Goal: Task Accomplishment & Management: Complete application form

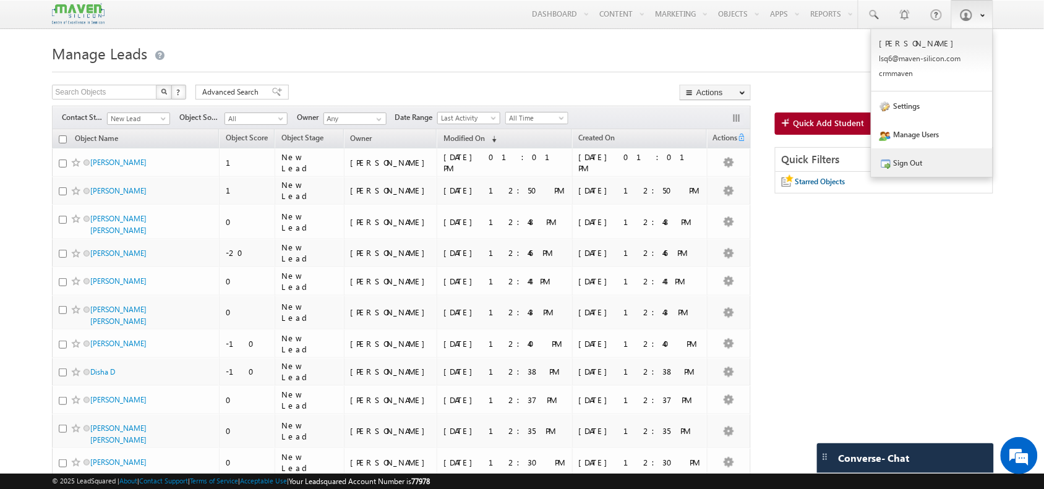
click at [956, 162] on link "Sign Out" at bounding box center [931, 162] width 121 height 28
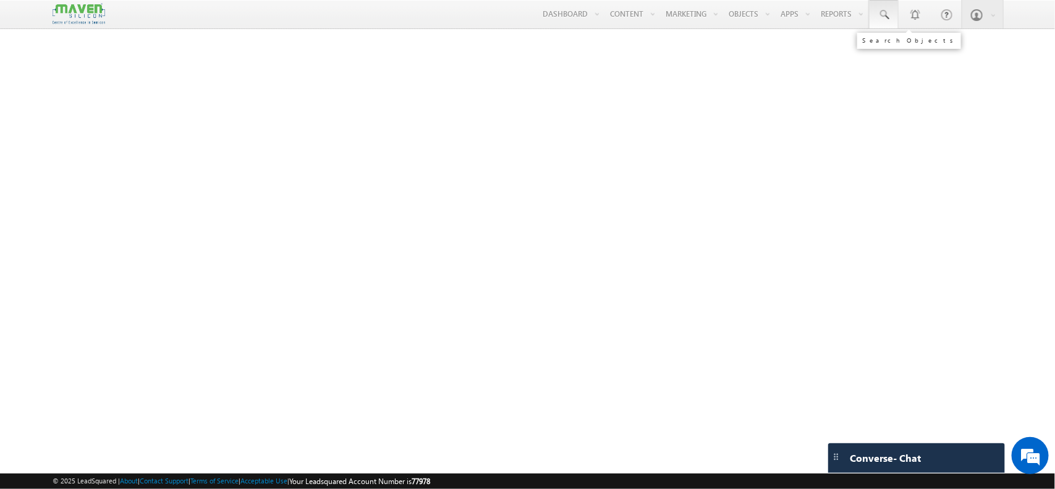
click at [882, 11] on span at bounding box center [884, 15] width 12 height 12
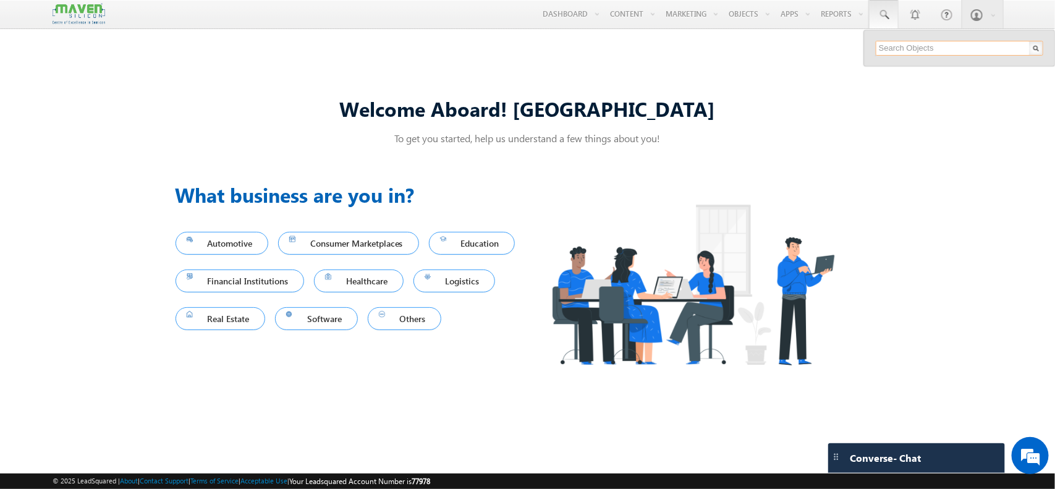
paste input "priyatutika7@gmail.com"
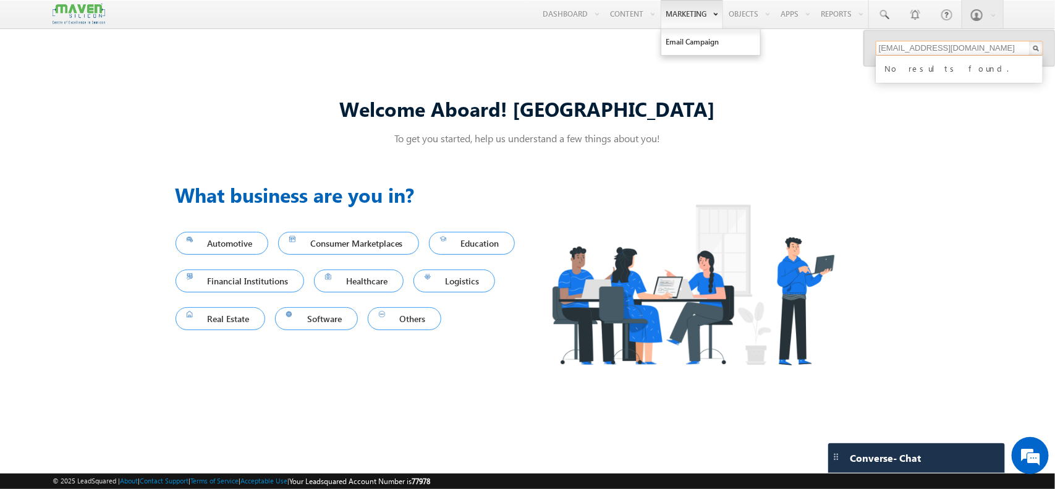
type input "priyatutika7@gmail.com"
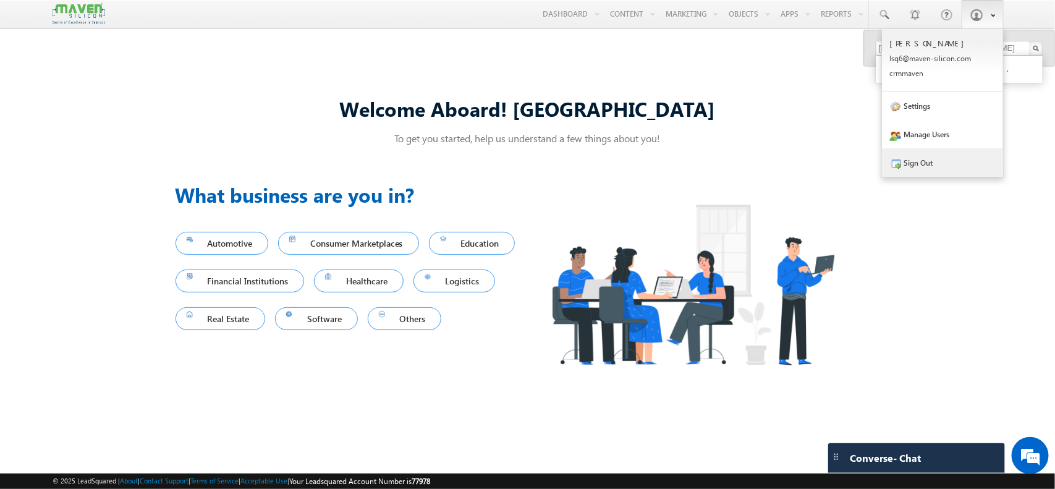
click at [934, 164] on link "Sign Out" at bounding box center [942, 162] width 121 height 28
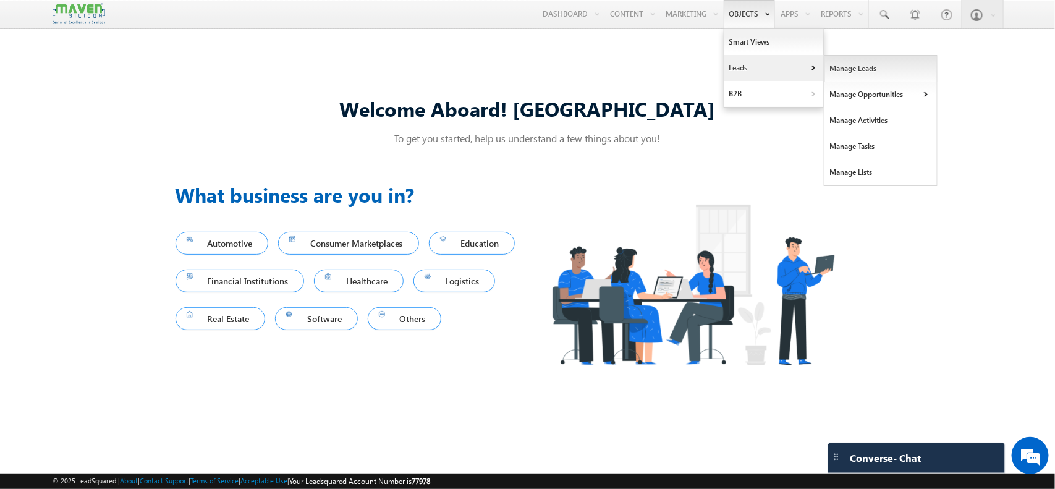
click at [839, 64] on link "Manage Leads" at bounding box center [881, 69] width 113 height 26
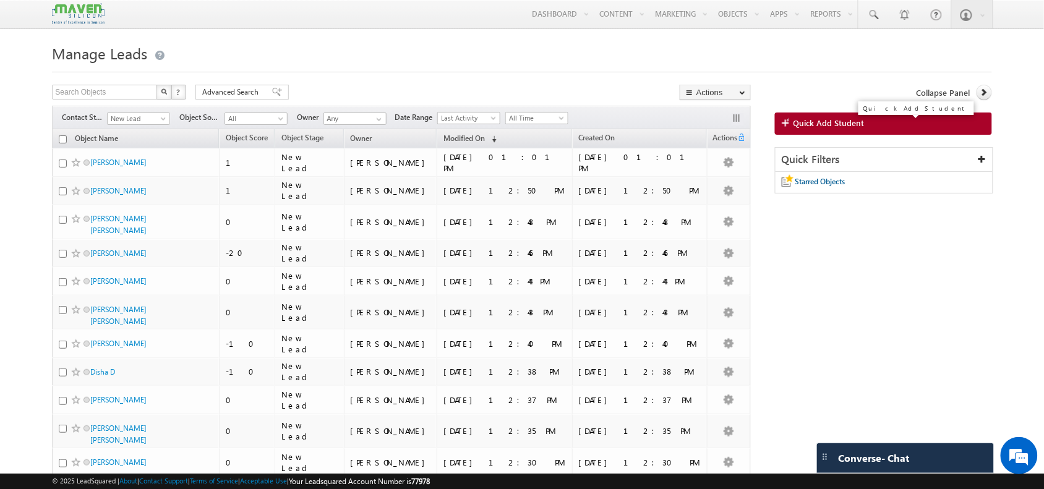
click at [830, 127] on span "Quick Add Student" at bounding box center [828, 122] width 71 height 11
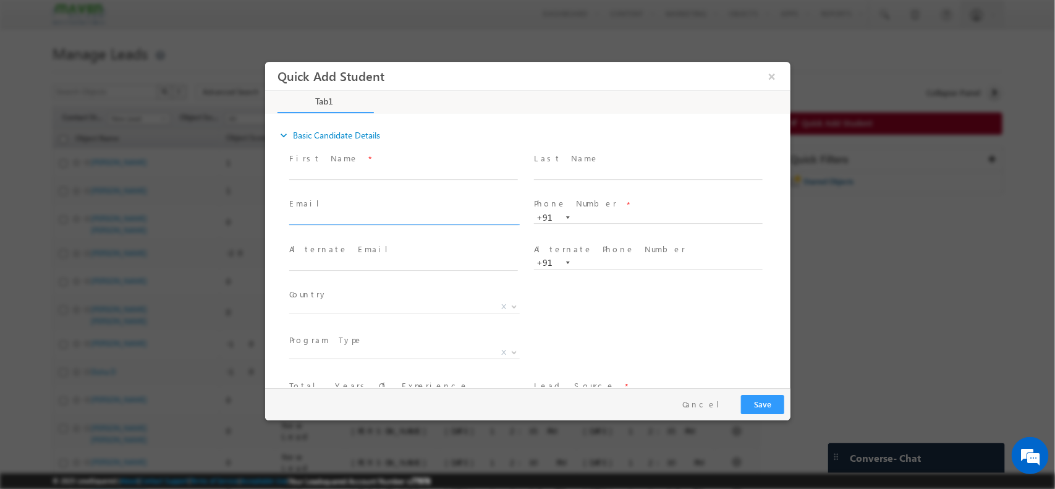
click at [367, 218] on input "text" at bounding box center [403, 219] width 229 height 12
paste input "[EMAIL_ADDRESS][DOMAIN_NAME]"
type input "[EMAIL_ADDRESS][DOMAIN_NAME]"
click at [427, 170] on input "text" at bounding box center [403, 173] width 229 height 12
paste input "chinmaya kumar pradhan"
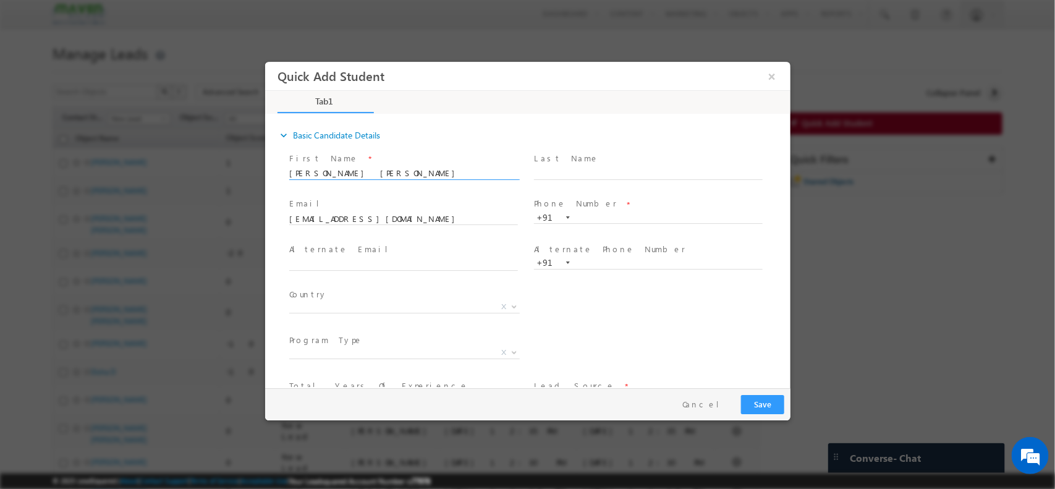
type input "chinmaya kumar pradhan"
click at [611, 213] on input "text" at bounding box center [648, 217] width 229 height 12
paste input "7873839933"
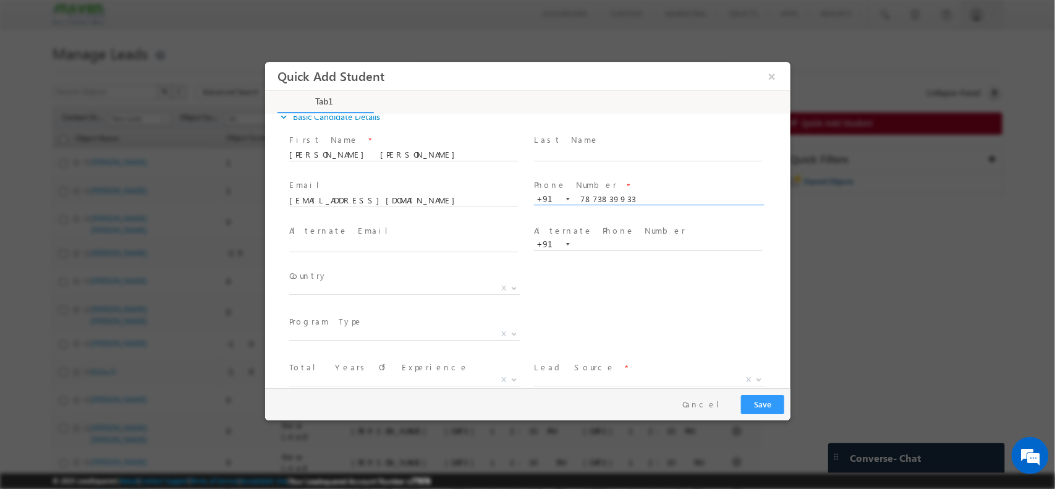
scroll to position [85, 0]
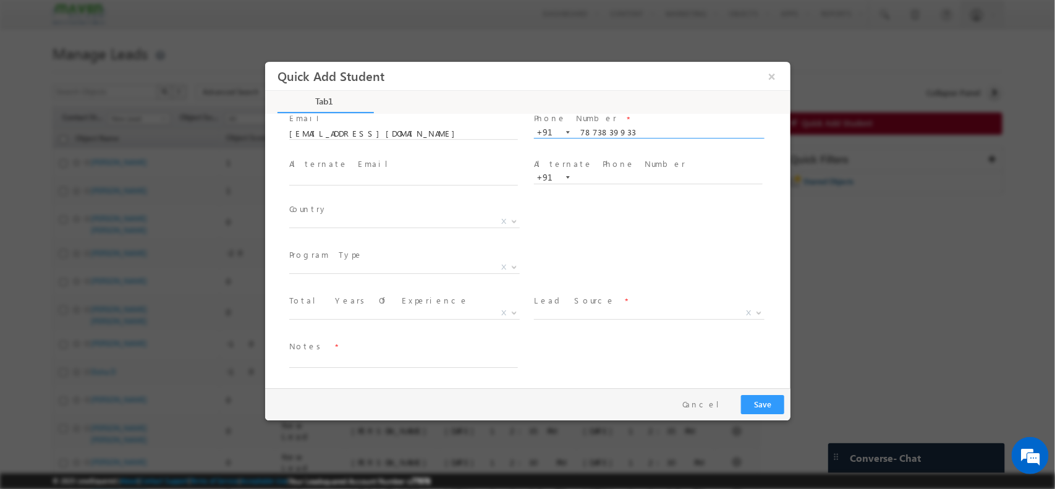
type input "7873839933"
click at [389, 315] on span "X" at bounding box center [404, 313] width 231 height 12
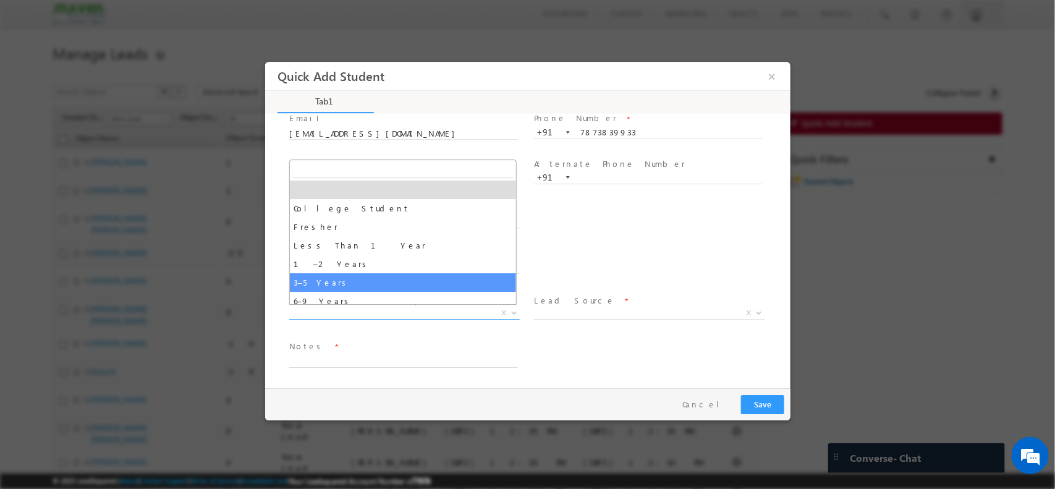
scroll to position [26, 0]
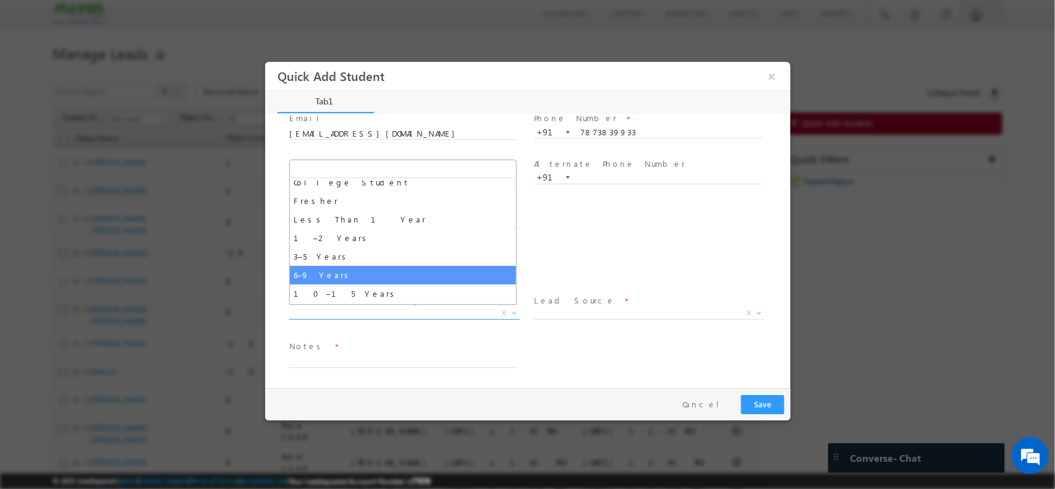
select select "6–9 Years"
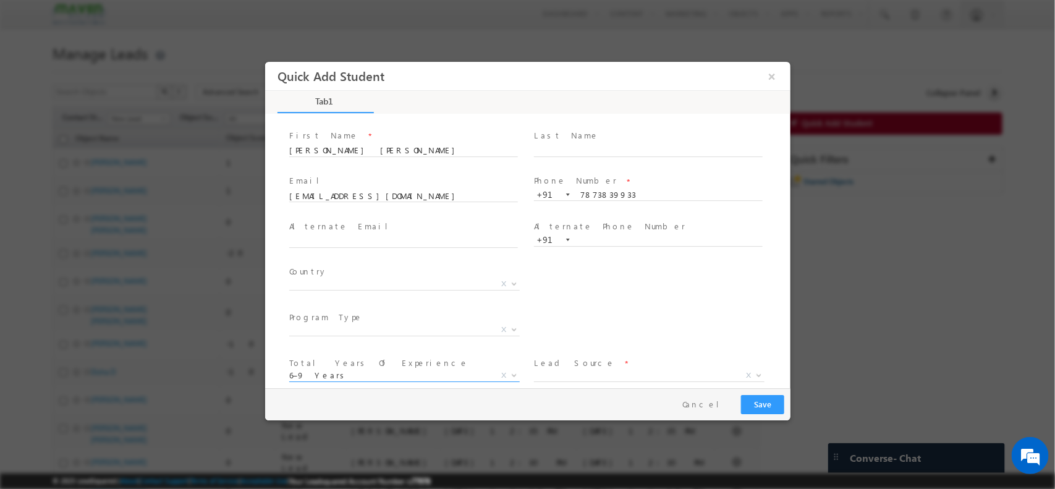
scroll to position [85, 0]
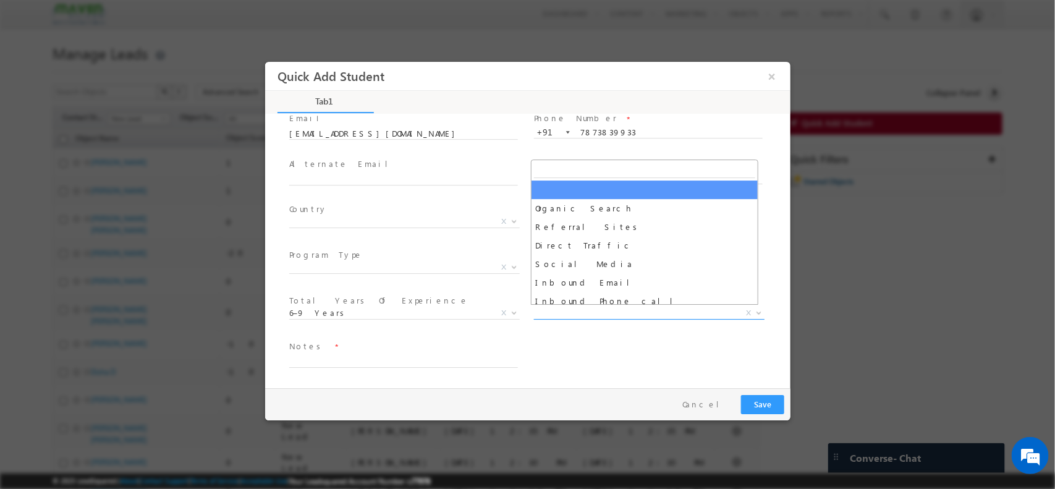
click at [575, 315] on span "X" at bounding box center [649, 313] width 231 height 12
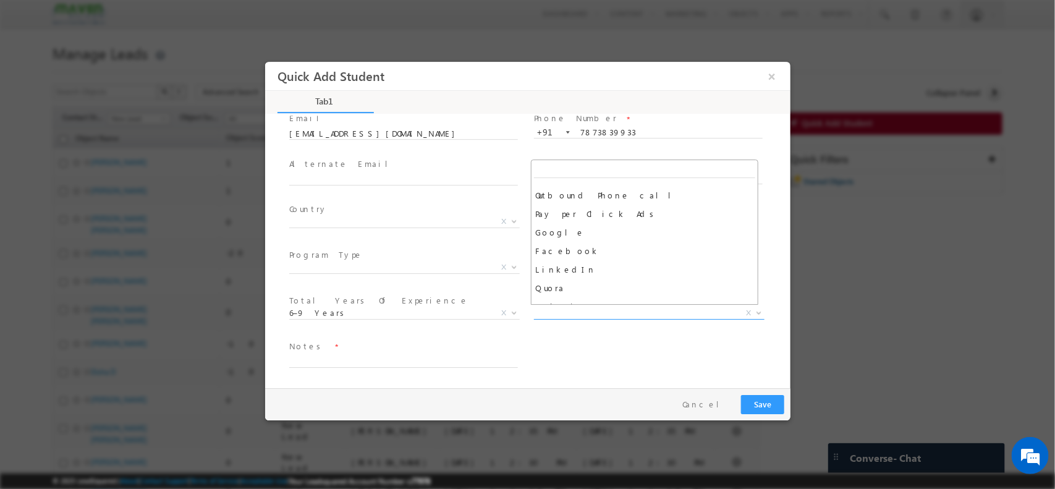
scroll to position [127, 0]
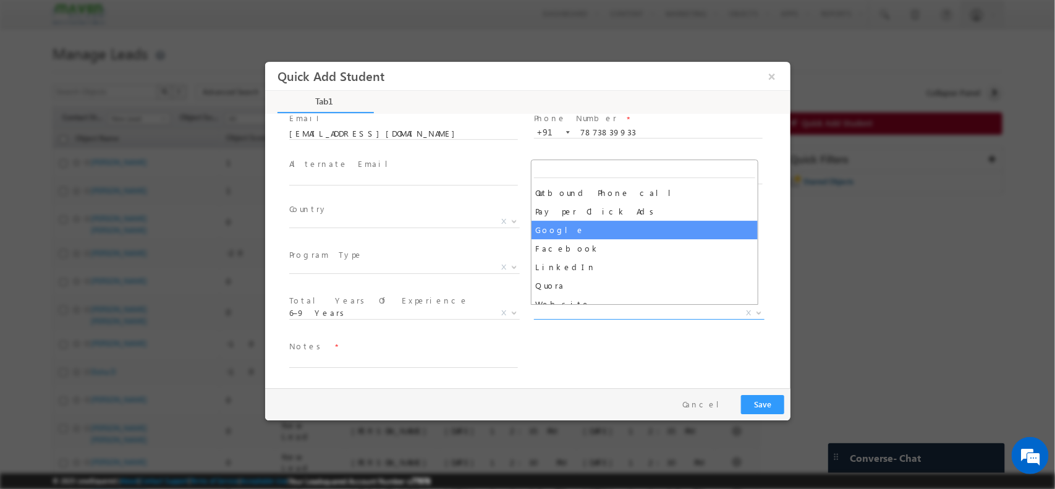
select select "Google"
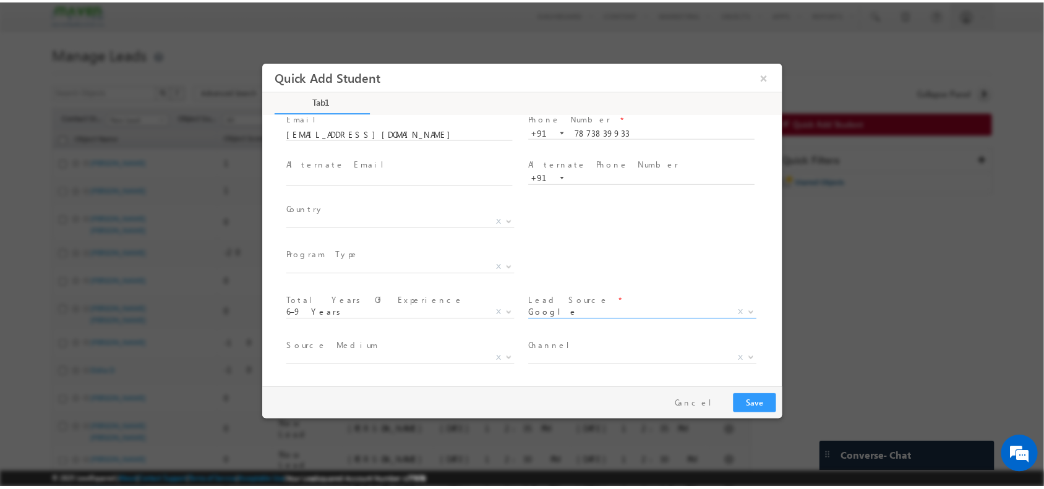
scroll to position [130, 0]
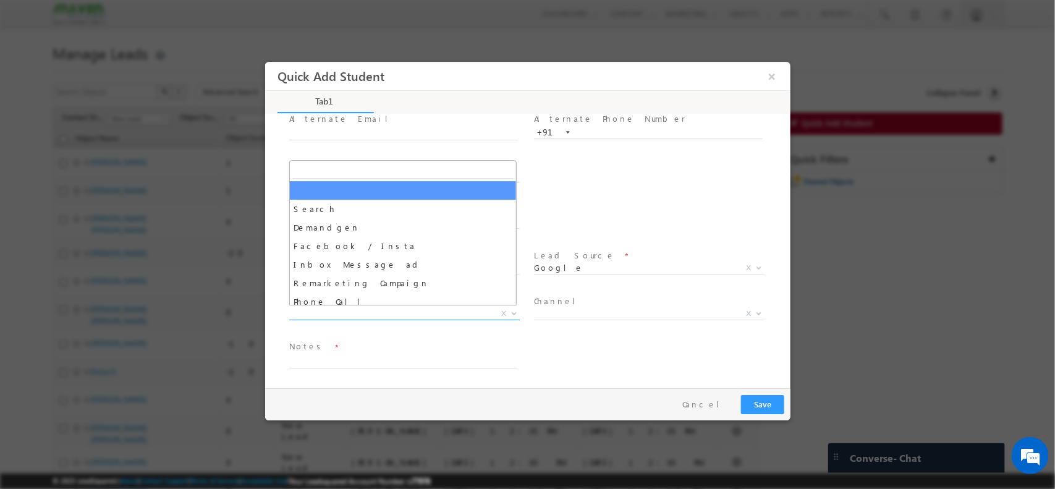
click at [371, 312] on span "X" at bounding box center [404, 313] width 231 height 12
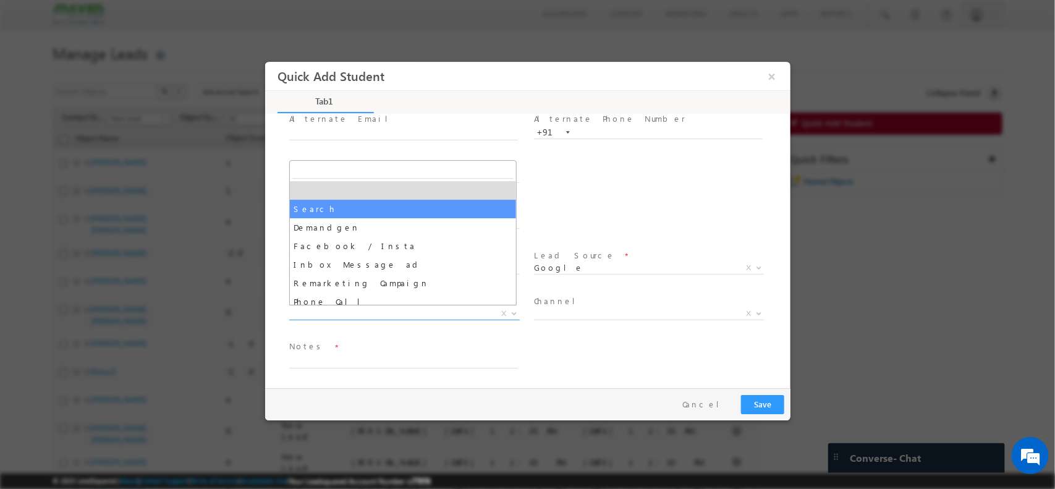
select select "Search"
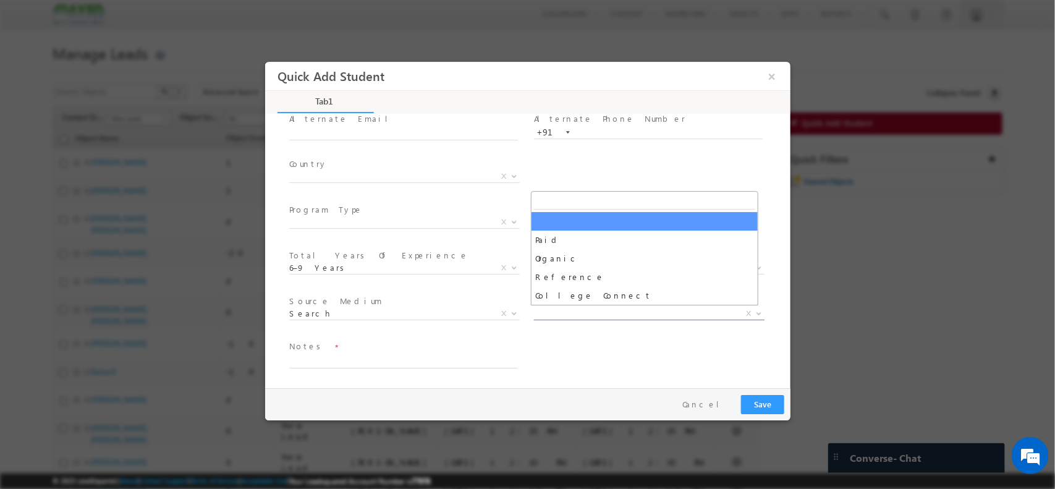
click at [560, 312] on span "X" at bounding box center [649, 313] width 231 height 12
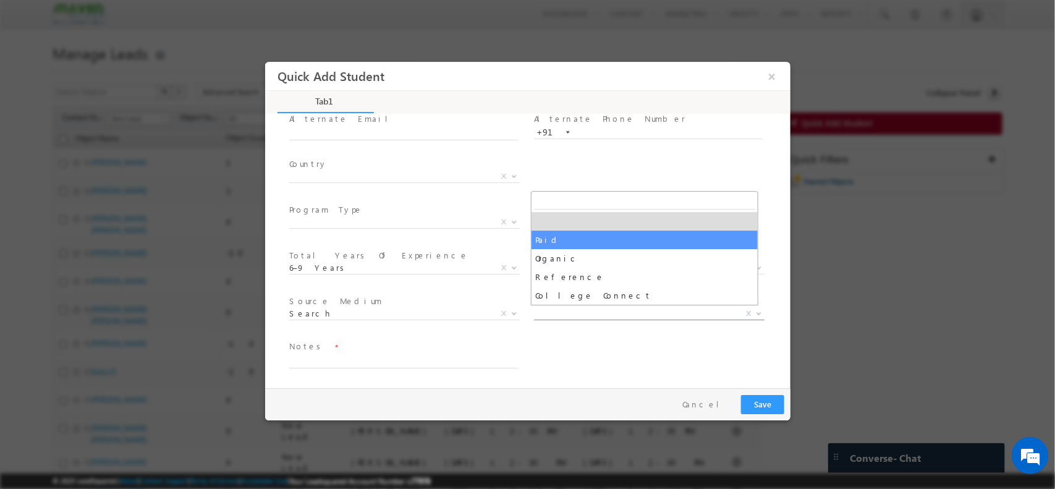
select select "Paid"
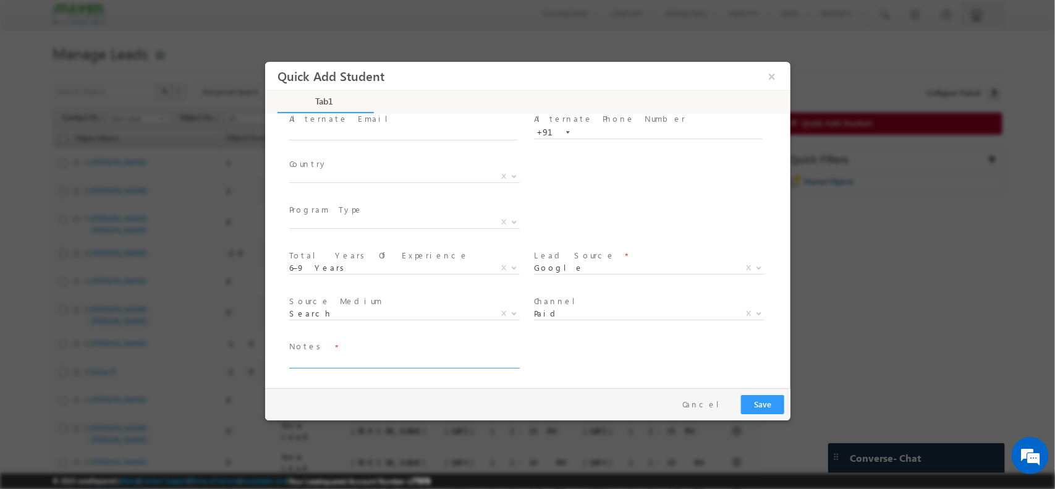
click at [359, 365] on textarea at bounding box center [403, 361] width 229 height 14
paste textarea "B.Tech Electronics"
click at [344, 360] on textarea "8 years / B.Tech Electronics" at bounding box center [403, 361] width 229 height 14
type textarea "8 years / B.Tech/ Electronics"
click at [766, 404] on button "Save" at bounding box center [762, 403] width 43 height 19
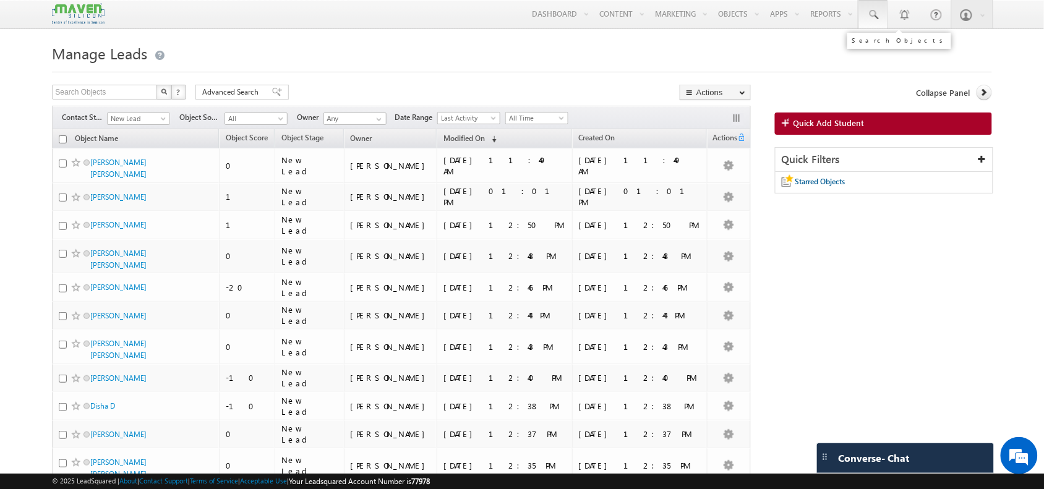
click at [867, 16] on span at bounding box center [873, 15] width 12 height 12
paste input "Ishwaryasudha1999@gmail.com"
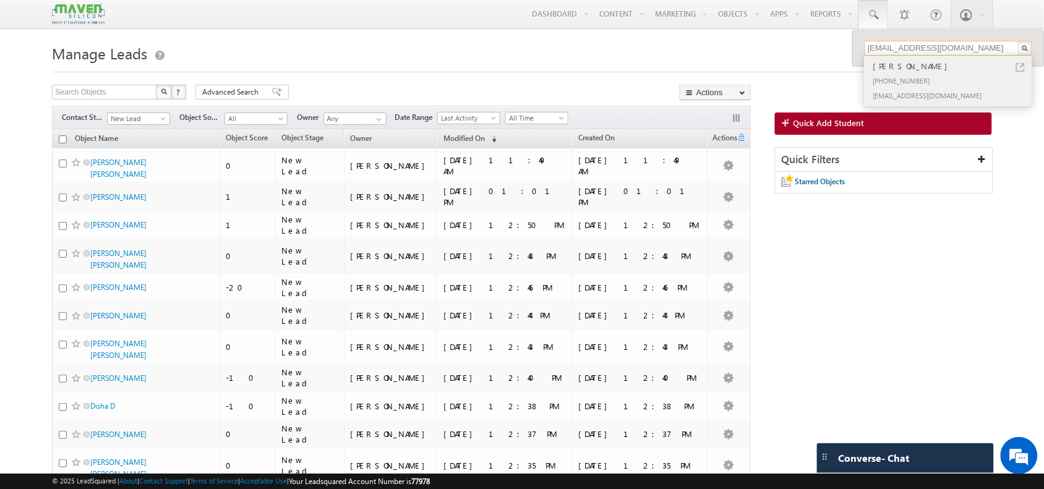
type input "Ishwaryasudha1999@gmail.com"
click at [895, 70] on div "Ishwarya R" at bounding box center [953, 66] width 166 height 14
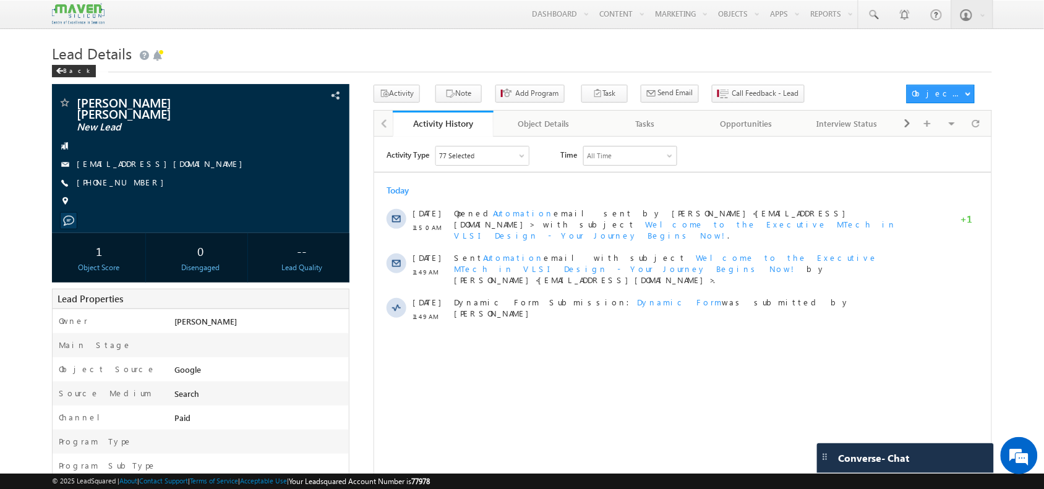
click at [728, 82] on div "Lead Details Back" at bounding box center [521, 62] width 939 height 45
click at [728, 85] on button "Call Feedback - Lead" at bounding box center [758, 94] width 93 height 18
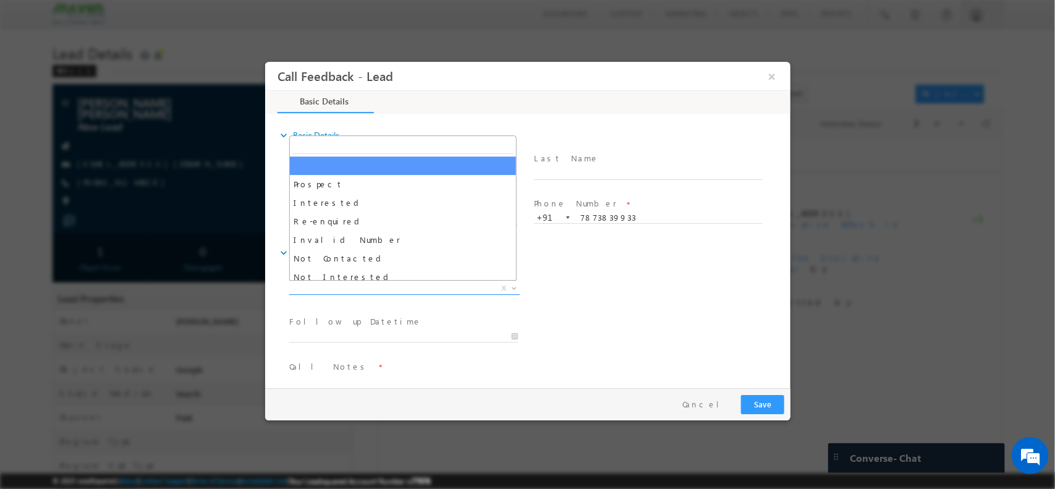
click at [390, 283] on span "X" at bounding box center [404, 288] width 231 height 12
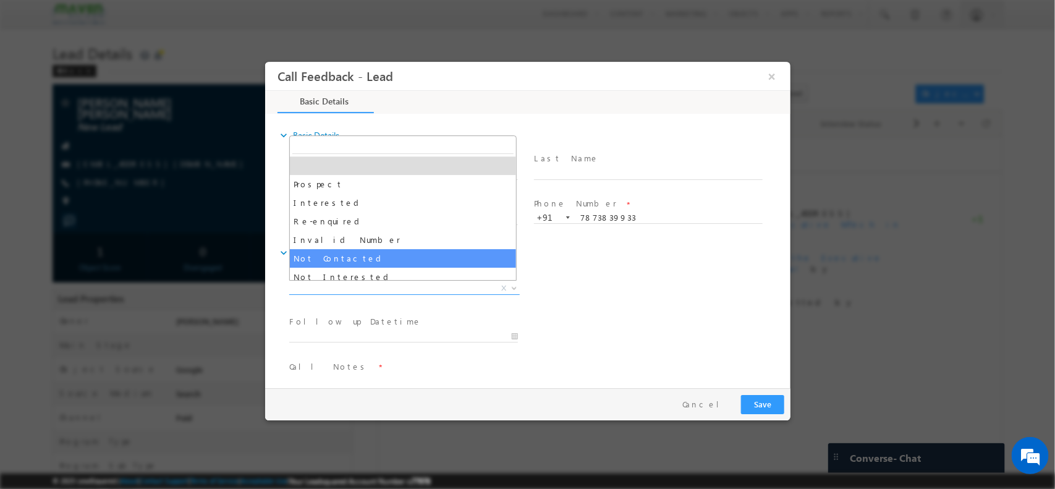
select select "Not Contacted"
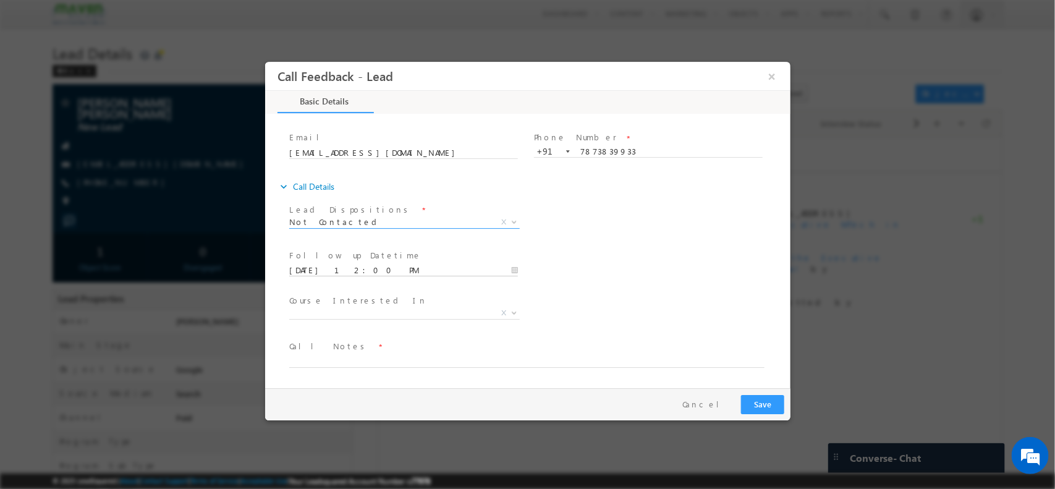
click at [383, 268] on input "16/09/2025 12:00 PM" at bounding box center [403, 270] width 229 height 12
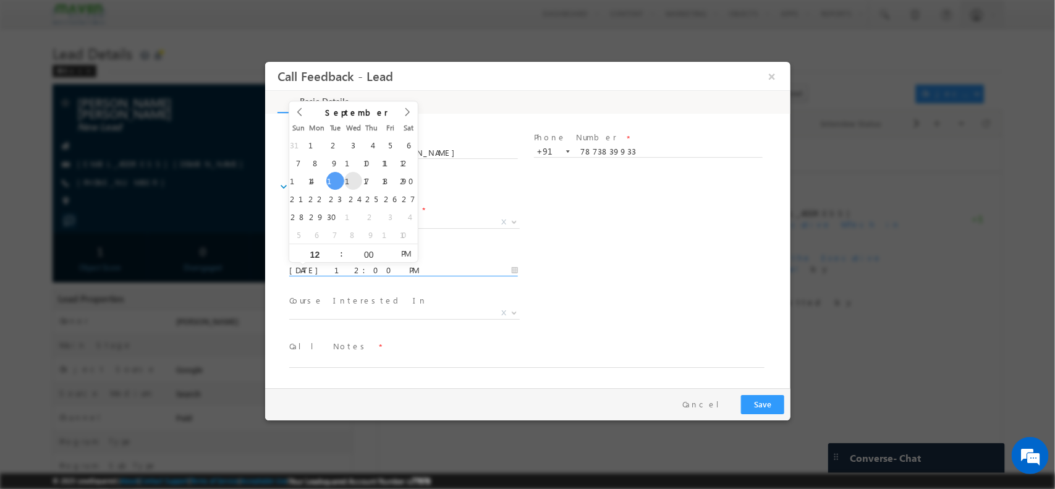
type input "17/09/2025 12:00 PM"
click at [373, 314] on span "X" at bounding box center [404, 313] width 231 height 12
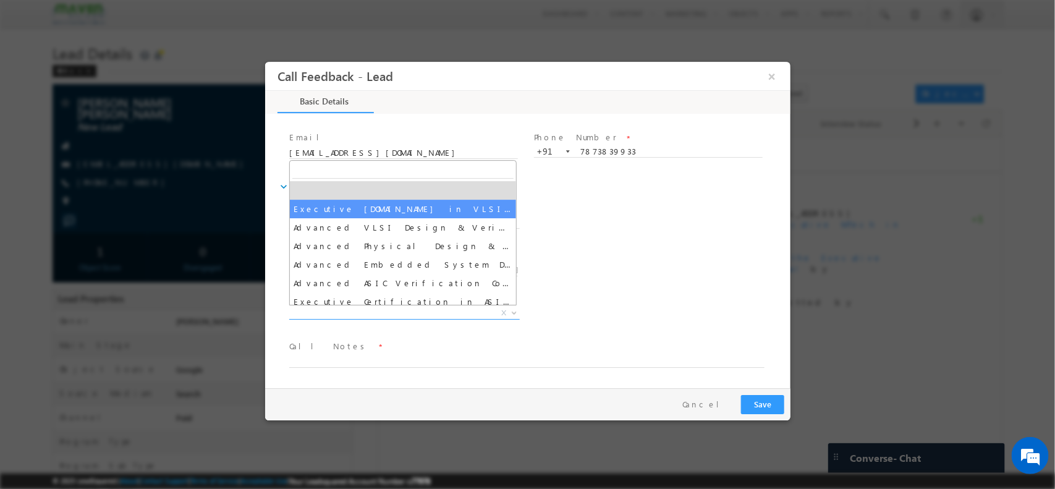
select select "Executive [DOMAIN_NAME] in VLSI Design"
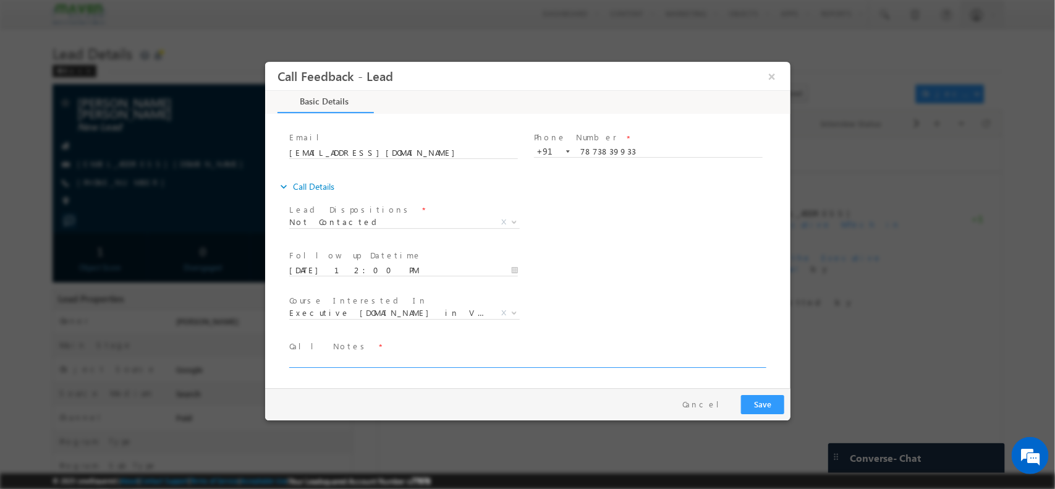
click at [388, 363] on textarea at bounding box center [526, 360] width 475 height 14
type textarea "NPU"
click at [770, 399] on button "Save" at bounding box center [762, 403] width 43 height 19
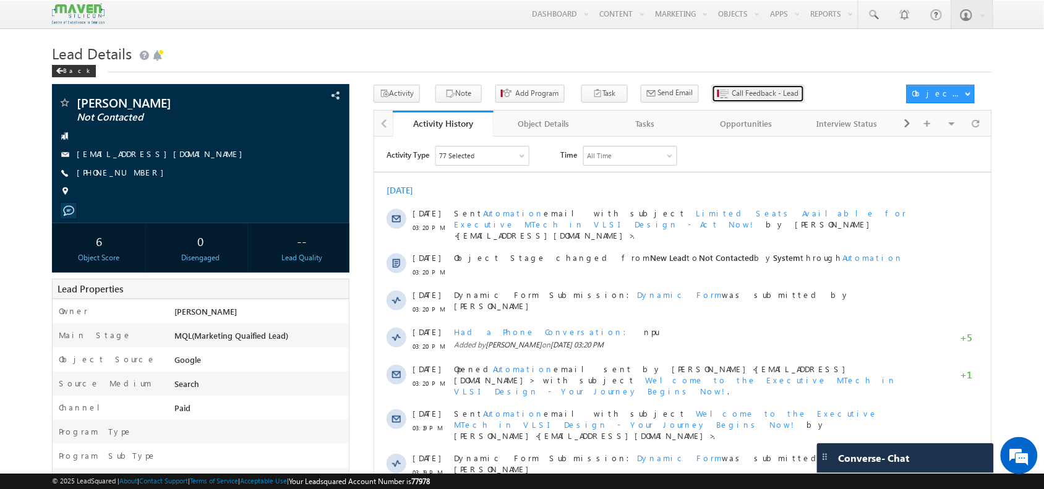
click at [732, 92] on span "Call Feedback - Lead" at bounding box center [765, 93] width 67 height 11
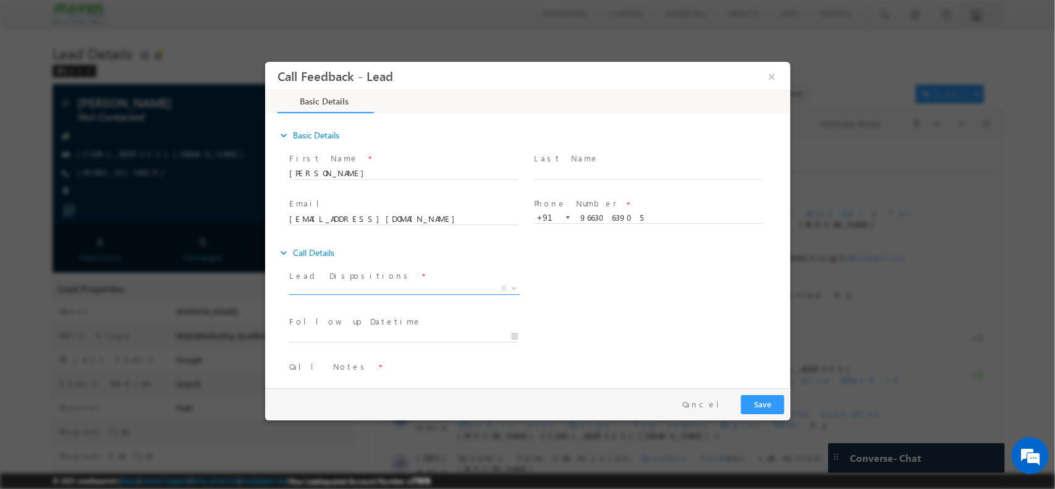
click at [375, 283] on span "X" at bounding box center [404, 288] width 231 height 12
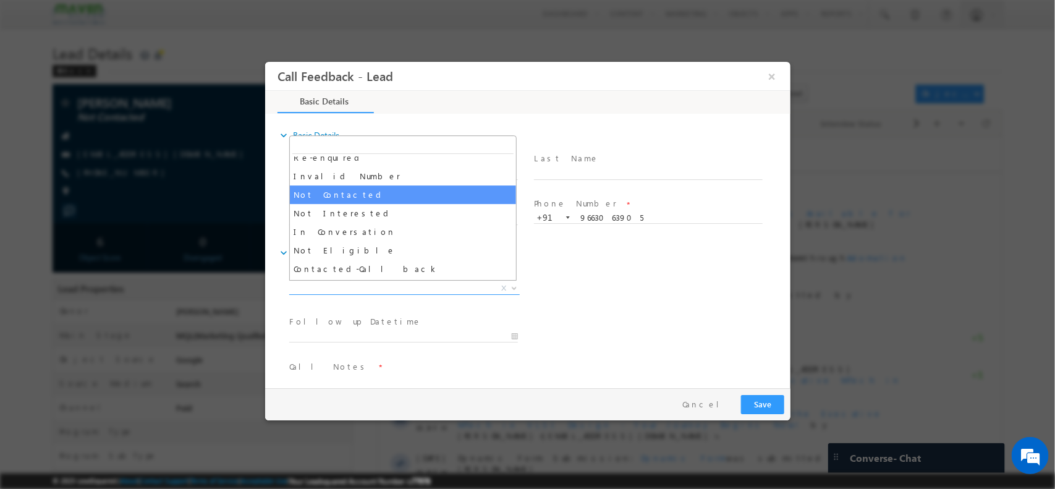
scroll to position [69, 0]
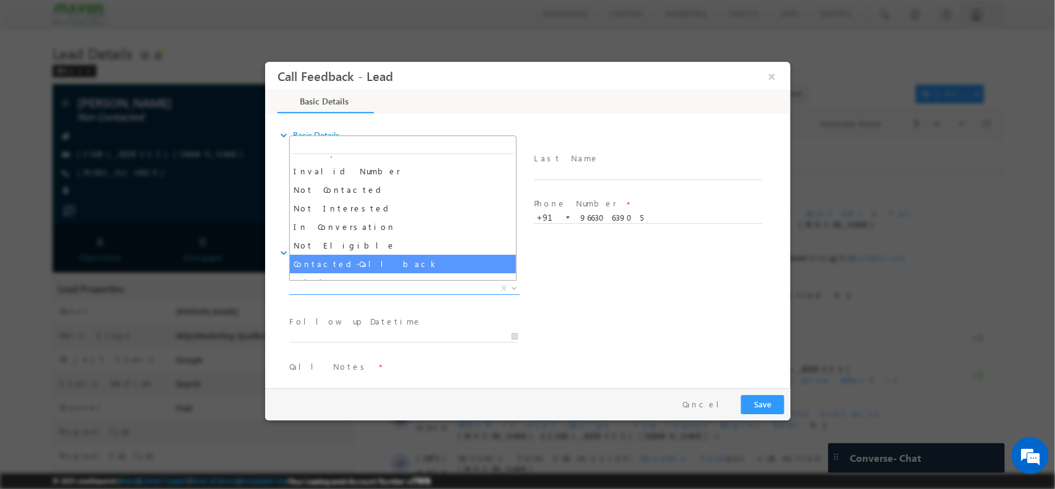
select select "Contacted-Call back"
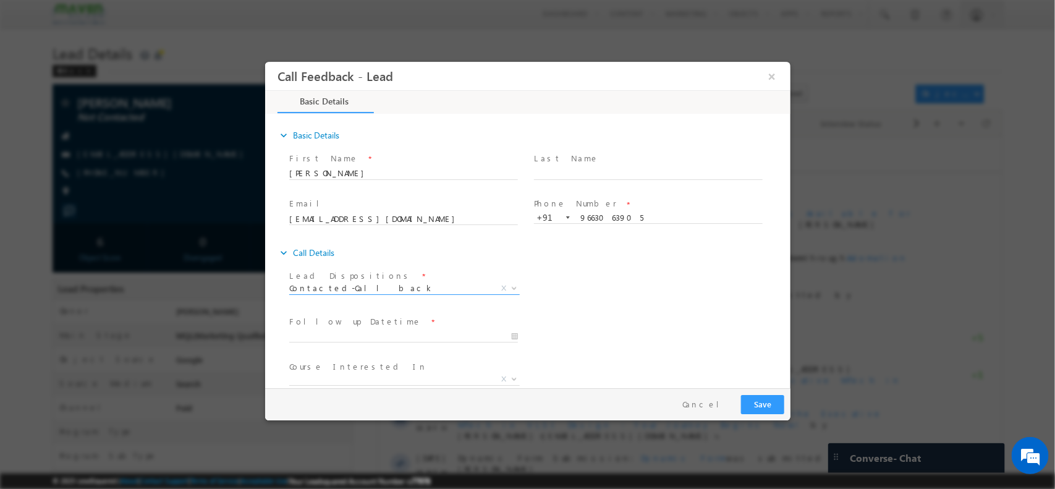
scroll to position [66, 0]
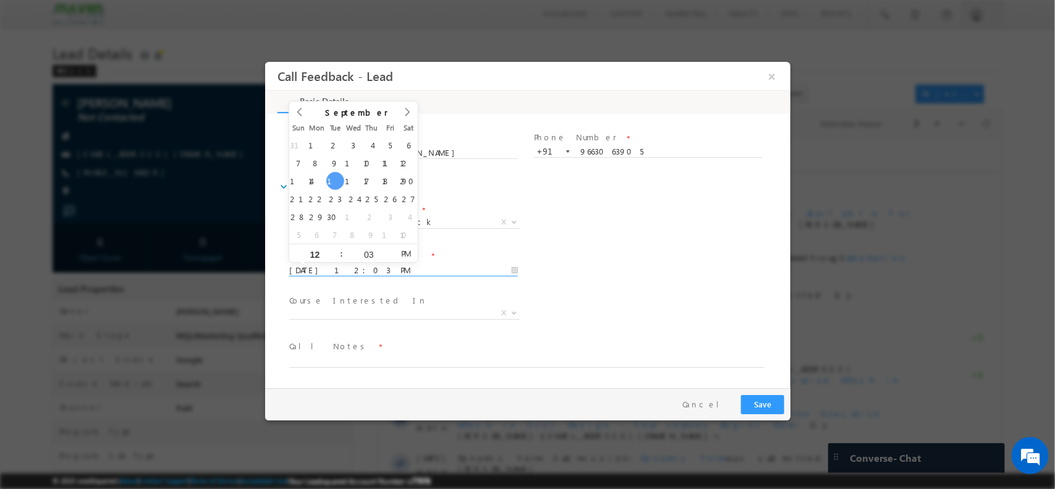
drag, startPoint x: 349, startPoint y: 268, endPoint x: 343, endPoint y: 185, distance: 83.1
click at [343, 185] on body "Call Feedback - Lead × Basic Details" at bounding box center [528, 223] width 526 height 325
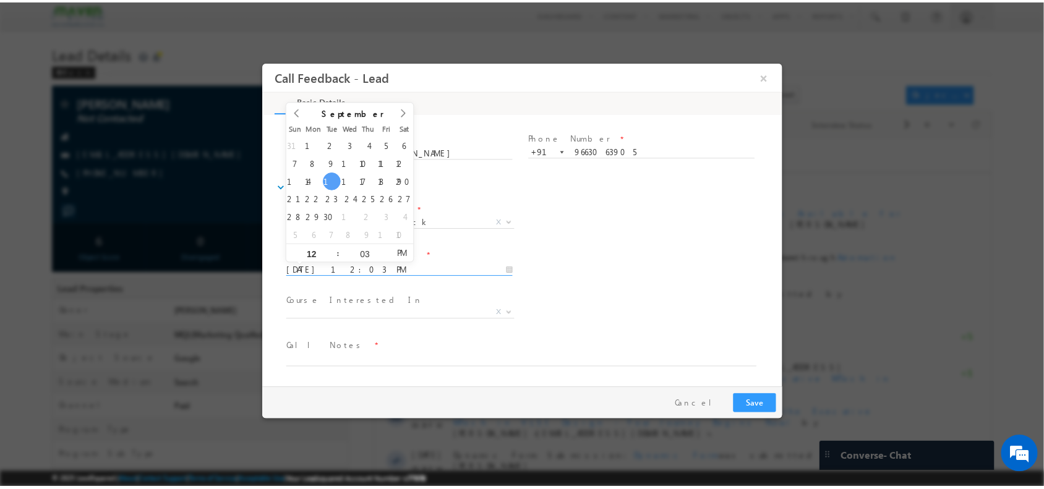
scroll to position [0, 0]
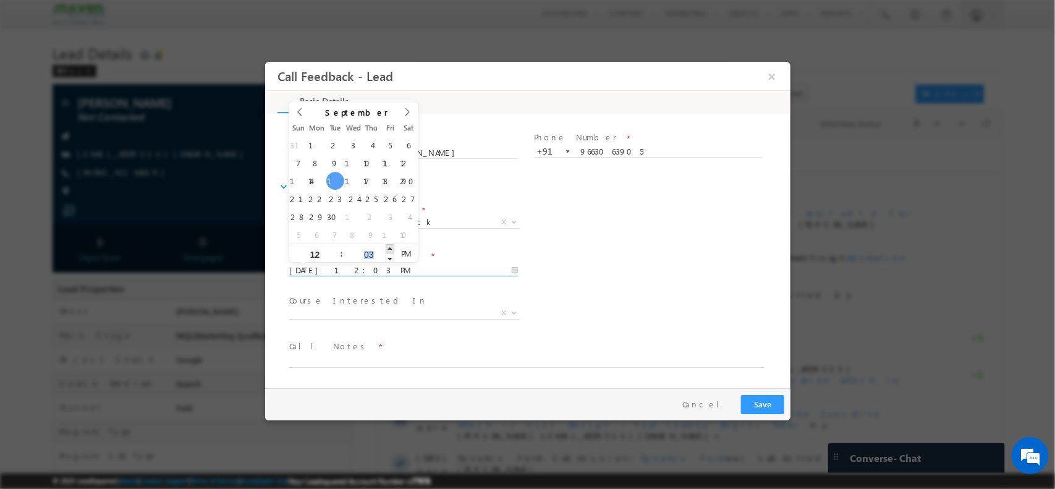
click at [386, 247] on div "03" at bounding box center [368, 253] width 51 height 19
type input "16/09/2025 12:04 PM"
type input "04"
click at [386, 247] on span at bounding box center [389, 248] width 9 height 9
type input "16/09/2025 12:05 PM"
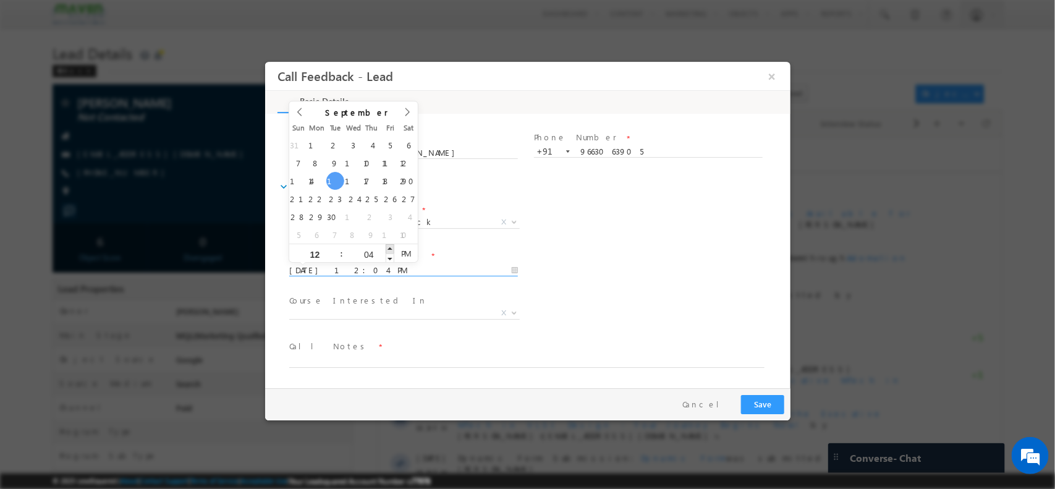
type input "05"
click at [386, 247] on span at bounding box center [389, 248] width 9 height 9
type input "16/09/2025 12:06 PM"
type input "06"
click at [386, 247] on span at bounding box center [389, 248] width 9 height 9
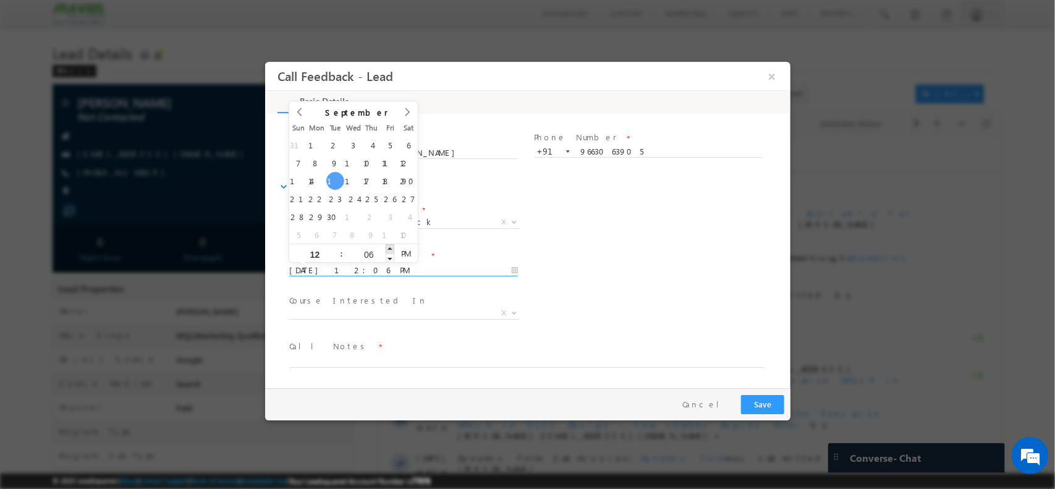
type input "16/09/2025 12:07 PM"
type input "07"
click at [386, 247] on span at bounding box center [389, 248] width 9 height 9
type input "16/09/2025 1:07 PM"
type input "01"
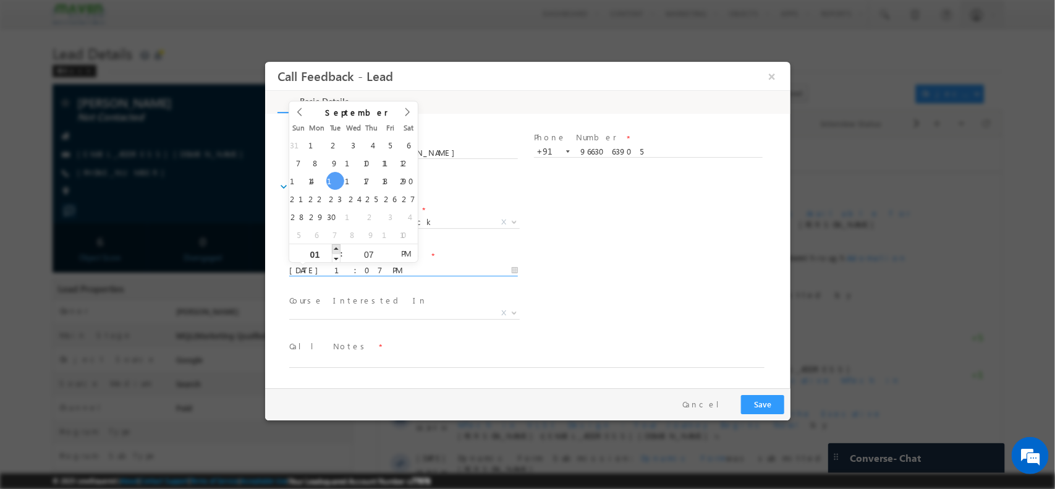
click at [333, 249] on span at bounding box center [335, 248] width 9 height 9
type input "16/09/2025 2:07 PM"
type input "02"
click at [333, 249] on span at bounding box center [335, 248] width 9 height 9
type input "16/09/2025 3:07 PM"
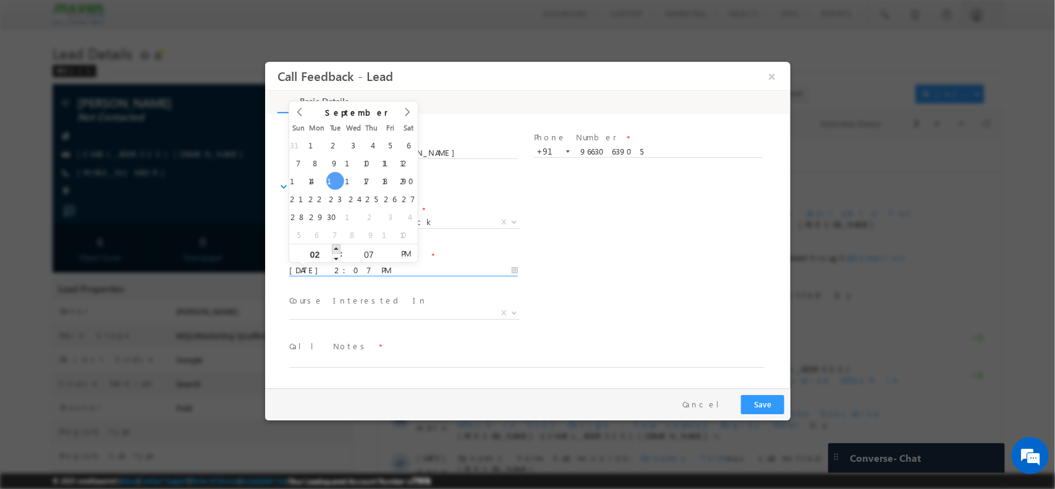
type input "03"
click at [333, 249] on span at bounding box center [335, 248] width 9 height 9
type input "16/09/2025 4:07 PM"
type input "04"
click at [333, 249] on span at bounding box center [335, 248] width 9 height 9
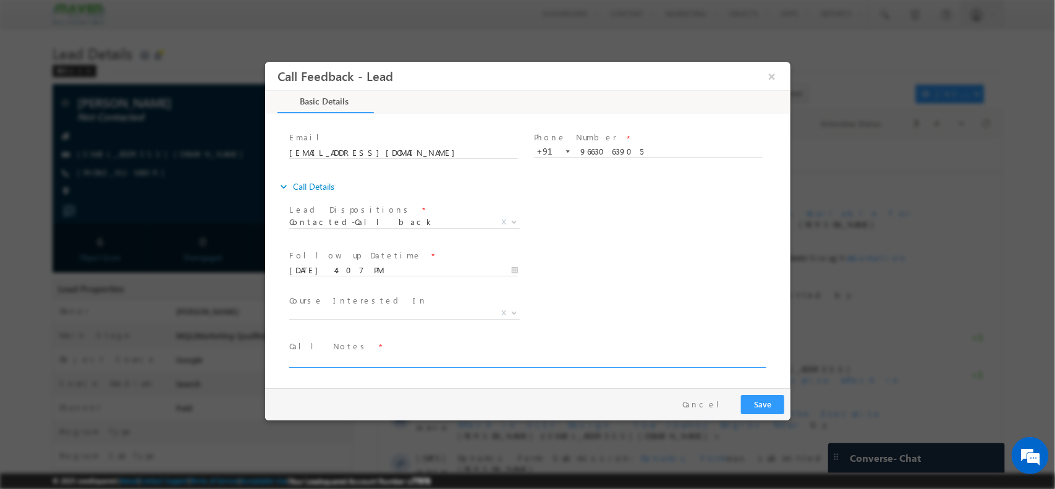
click at [423, 353] on textarea at bounding box center [526, 360] width 475 height 14
click at [323, 362] on textarea "CBL /HU\usband spoke" at bounding box center [526, 360] width 475 height 14
type textarea "CBL /Husband spoke"
click at [768, 401] on button "Save" at bounding box center [762, 403] width 43 height 19
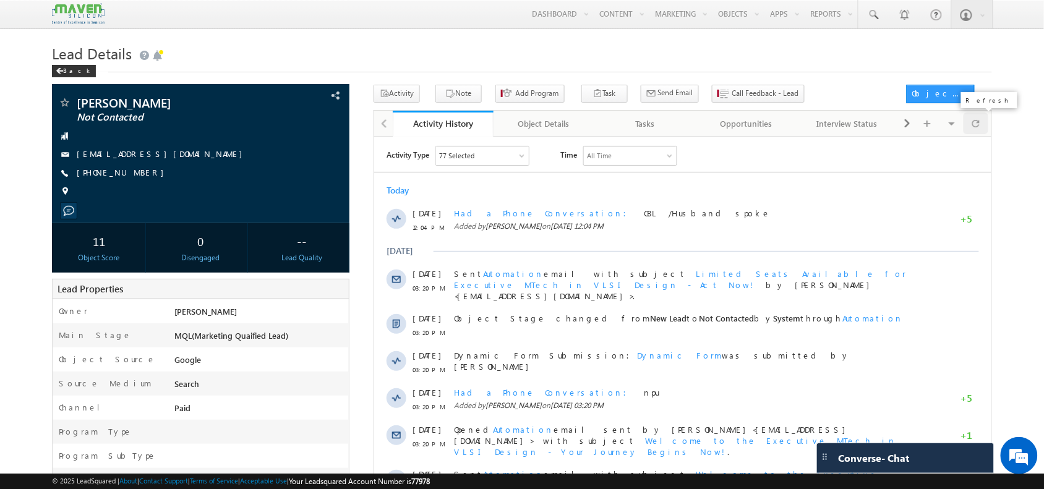
drag, startPoint x: 956, startPoint y: 127, endPoint x: 984, endPoint y: 122, distance: 28.4
click at [984, 122] on div "Visible Tabs Activity History Default Object Details Default Tasks Default Oppo…" at bounding box center [943, 123] width 90 height 24
click at [984, 122] on div at bounding box center [975, 124] width 24 height 22
click at [879, 7] on link at bounding box center [873, 14] width 30 height 28
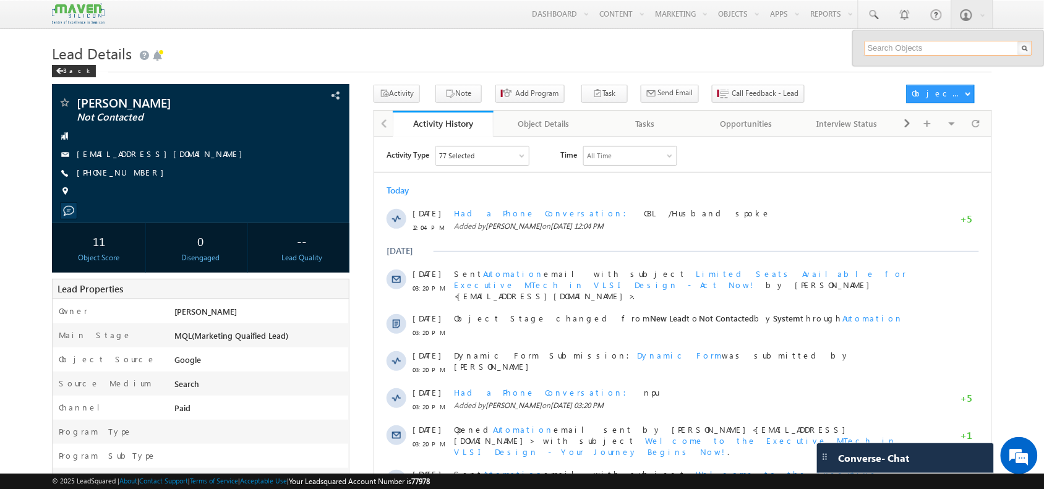
paste input "melvinjoo25@gmail.com"
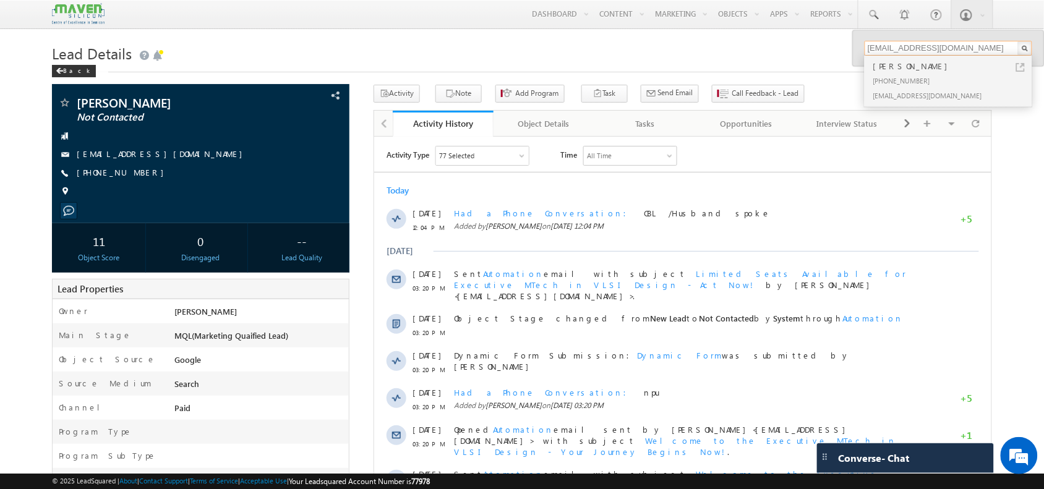
type input "melvinjoo25@gmail.com"
click at [912, 80] on div "+91-8050770563" at bounding box center [953, 80] width 166 height 15
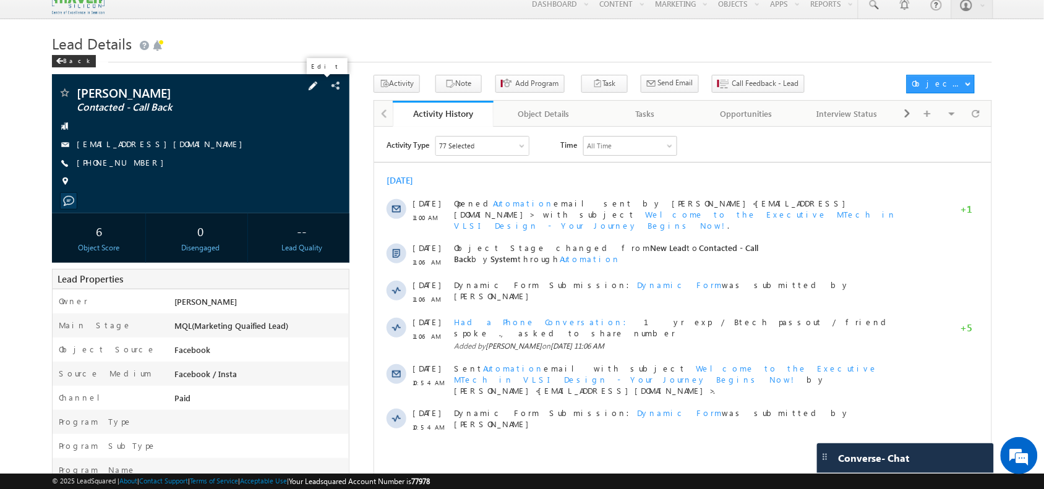
click at [320, 87] on span at bounding box center [313, 86] width 14 height 14
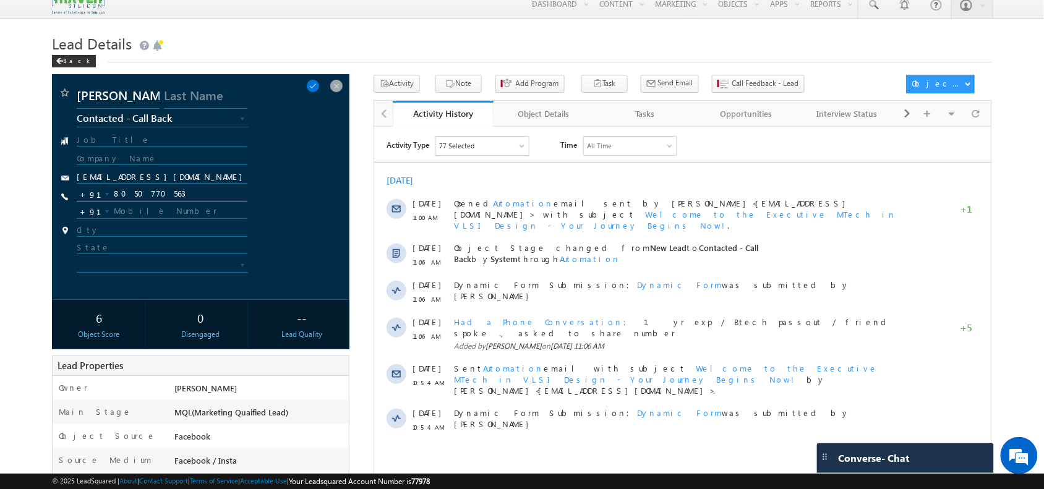
click at [180, 190] on input "8050770563" at bounding box center [162, 194] width 170 height 15
type input "8"
paste input "7619387245"
type input "7619387245"
click at [166, 215] on input "text" at bounding box center [162, 211] width 170 height 15
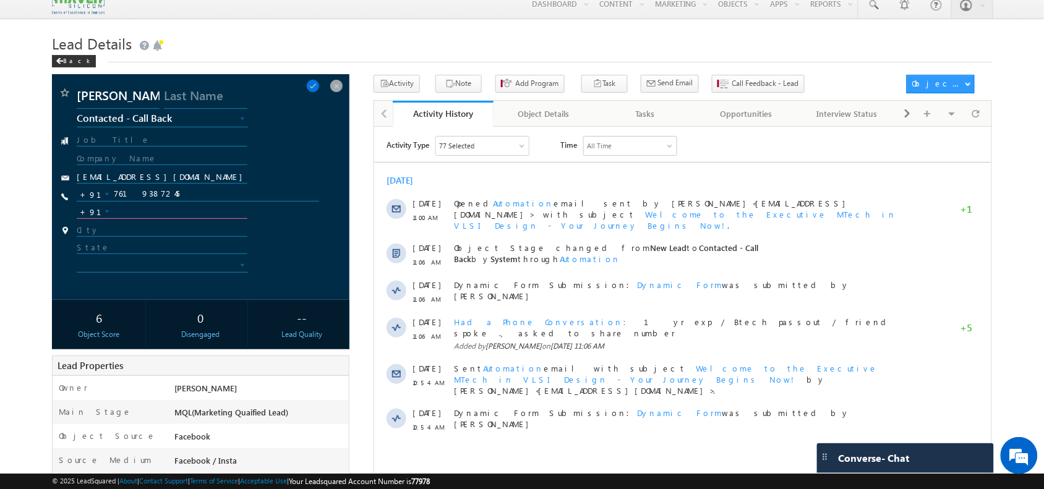
paste input "80507 70563"
type input "8050770563"
click at [320, 85] on span at bounding box center [313, 86] width 14 height 14
click at [449, 85] on button "Note" at bounding box center [458, 84] width 46 height 18
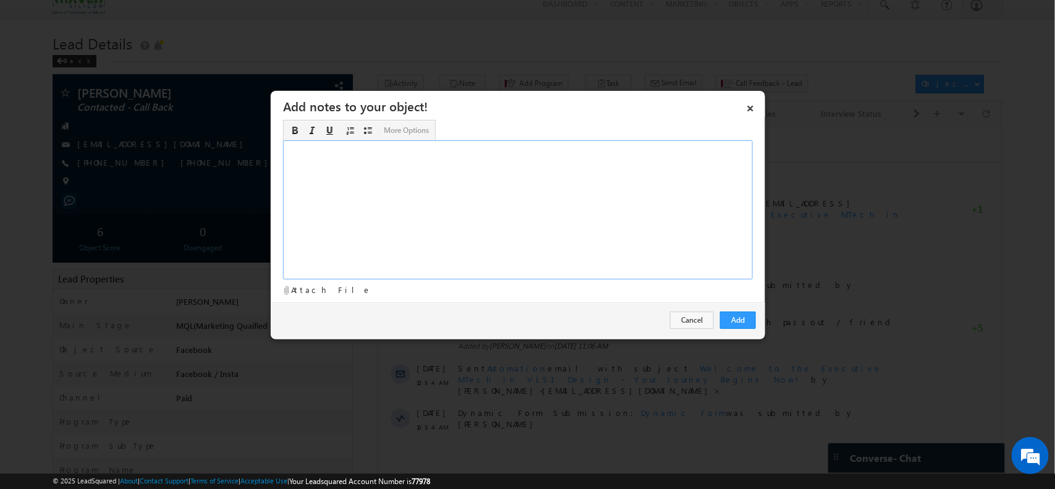
click at [507, 229] on div "Rich Text Editor, Description-inline-editor-div" at bounding box center [518, 209] width 470 height 139
paste div "Rich Text Editor, Description-inline-editor-div"
click at [741, 315] on button "Add" at bounding box center [738, 320] width 36 height 17
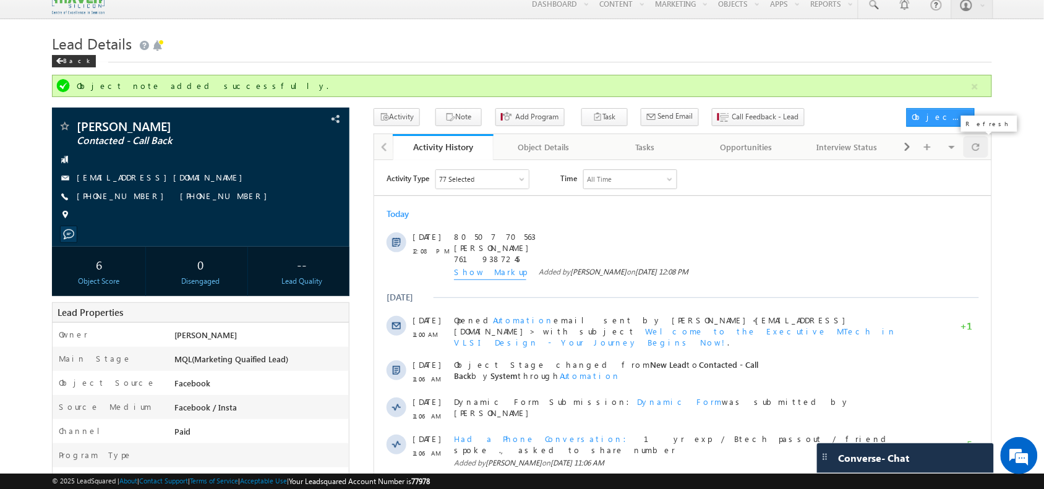
click at [977, 153] on span at bounding box center [975, 147] width 7 height 22
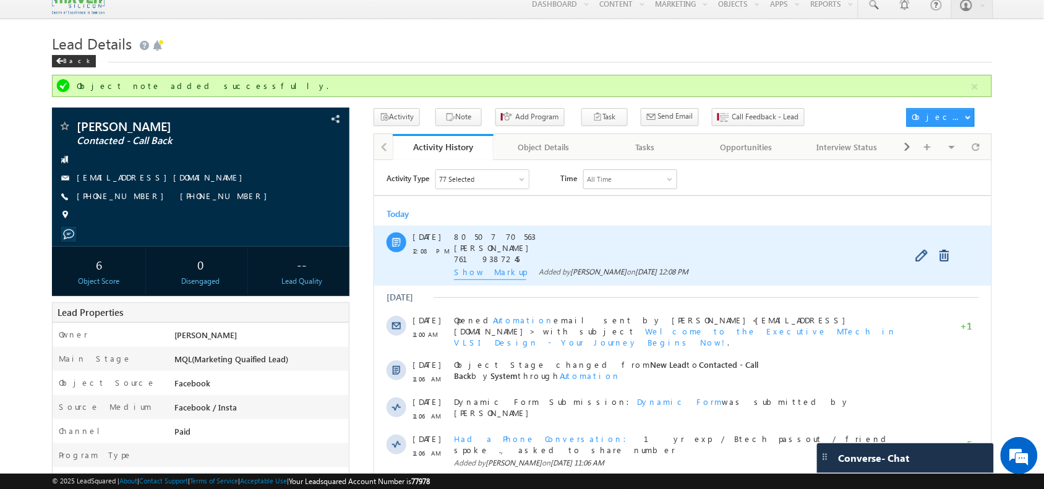
click at [474, 255] on span "80507 70563 ​[PERSON_NAME] 7619387245" at bounding box center [680, 247] width 454 height 33
copy span "7619387245"
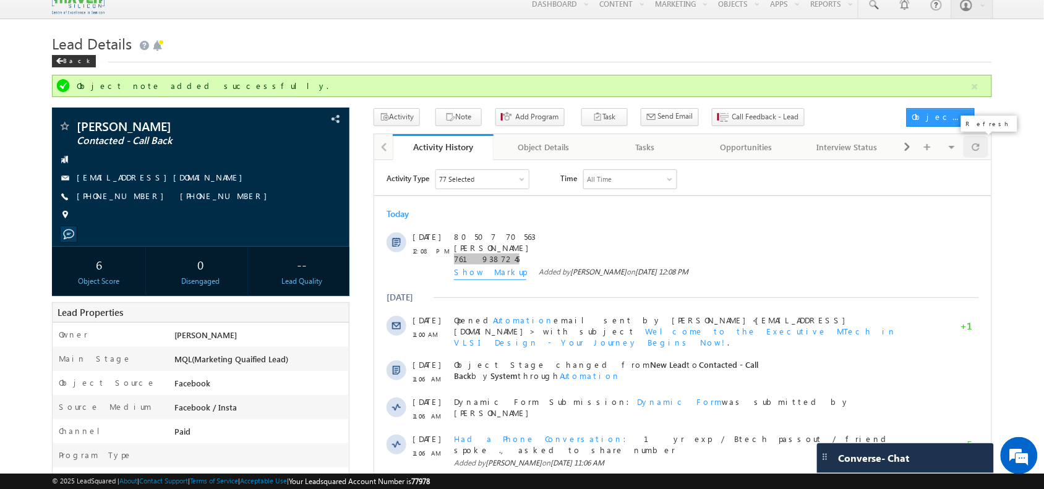
click at [977, 148] on span at bounding box center [975, 147] width 7 height 22
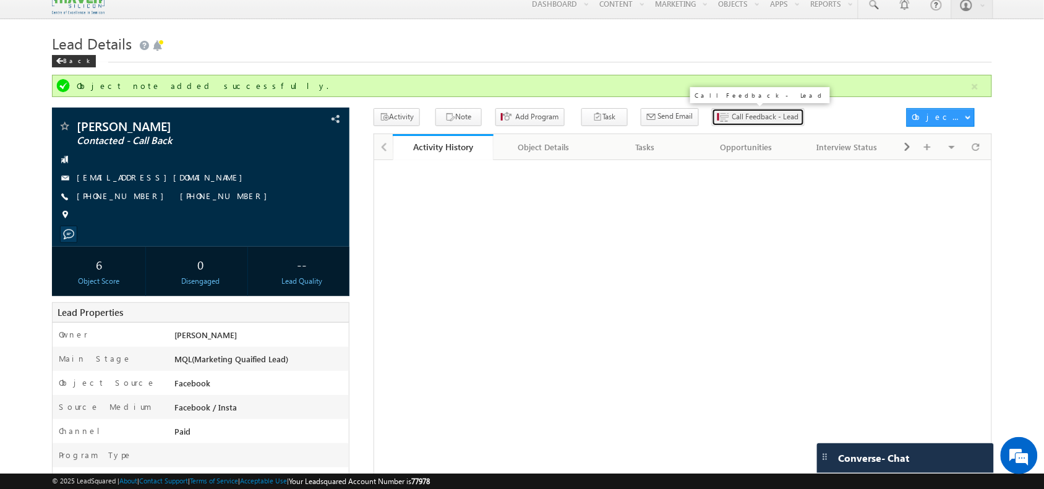
click at [733, 122] on span "Call Feedback - Lead" at bounding box center [765, 116] width 67 height 11
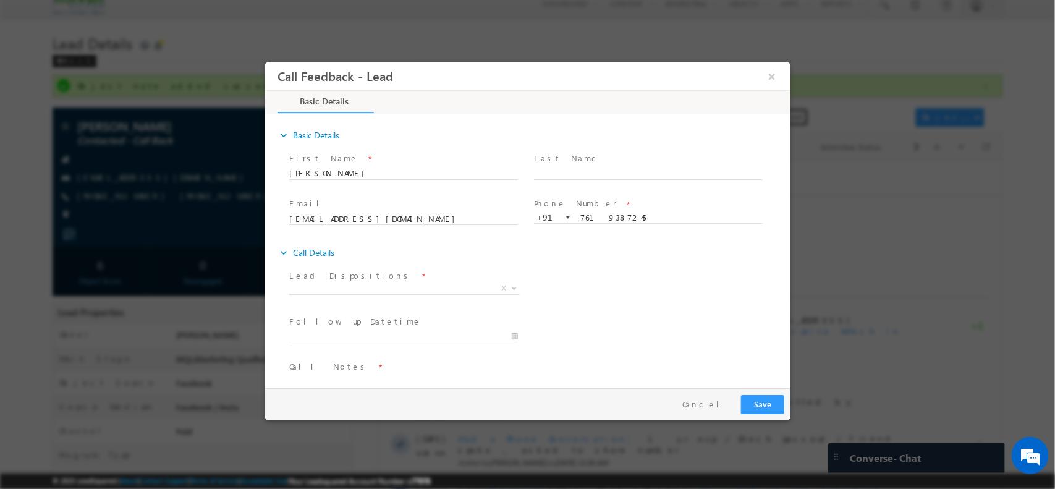
scroll to position [20, 0]
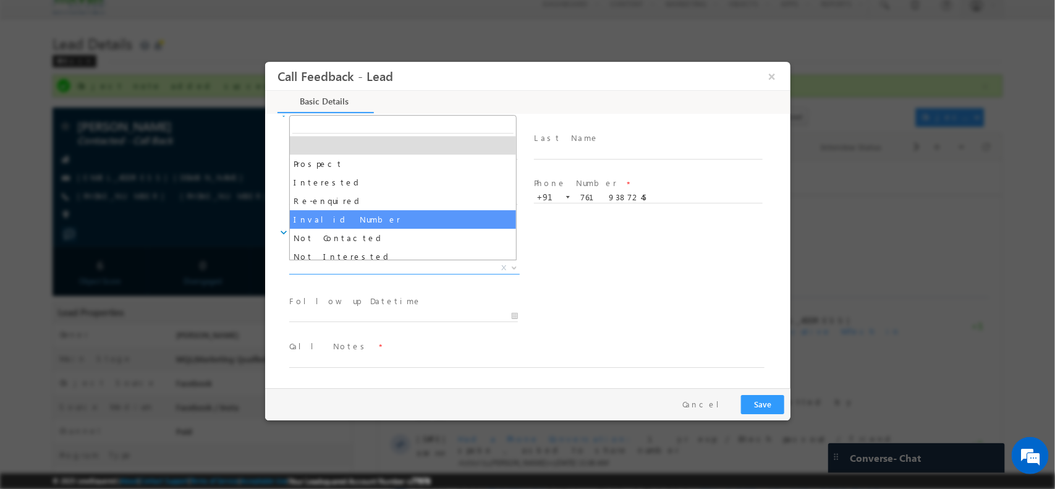
drag, startPoint x: 373, startPoint y: 268, endPoint x: 377, endPoint y: 209, distance: 59.4
click at [376, 270] on span "Invalid Number" at bounding box center [389, 267] width 201 height 11
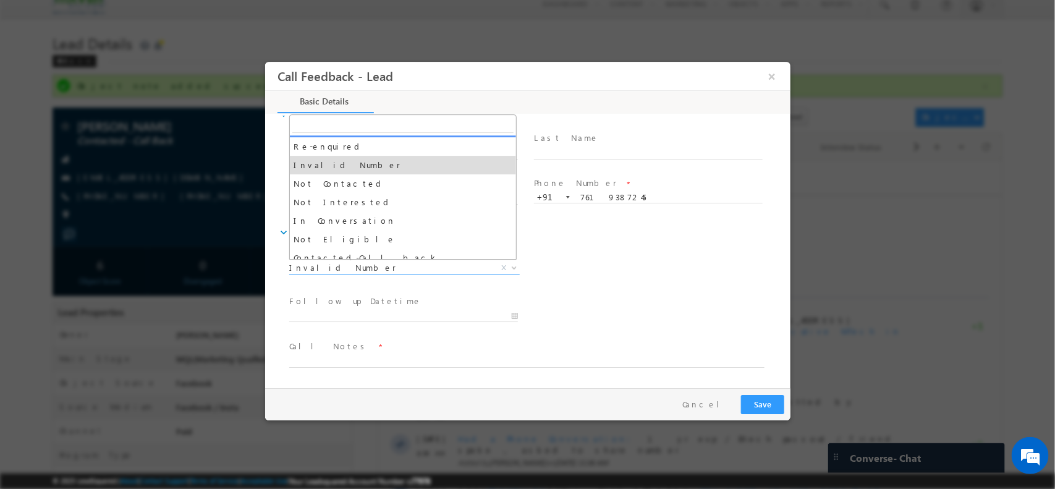
scroll to position [57, 0]
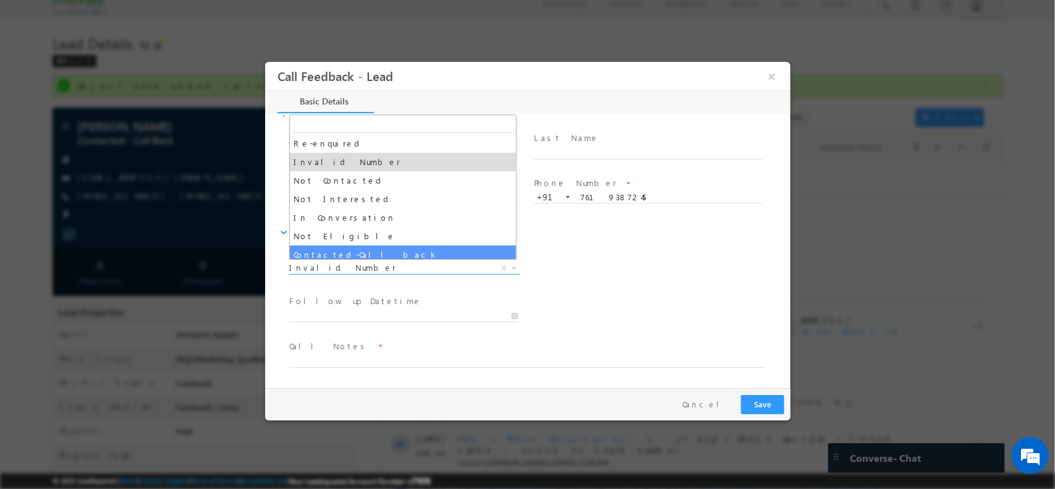
select select "Contacted-Call back"
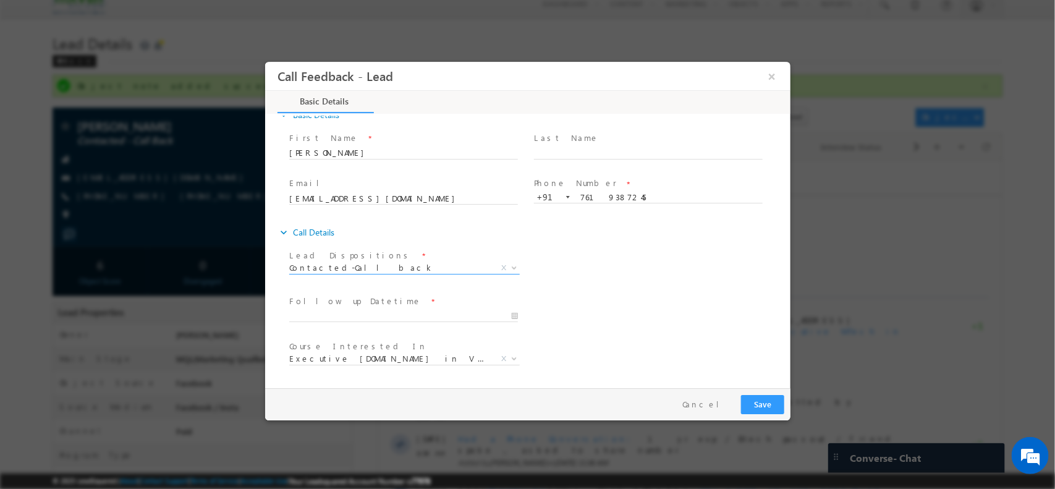
scroll to position [66, 0]
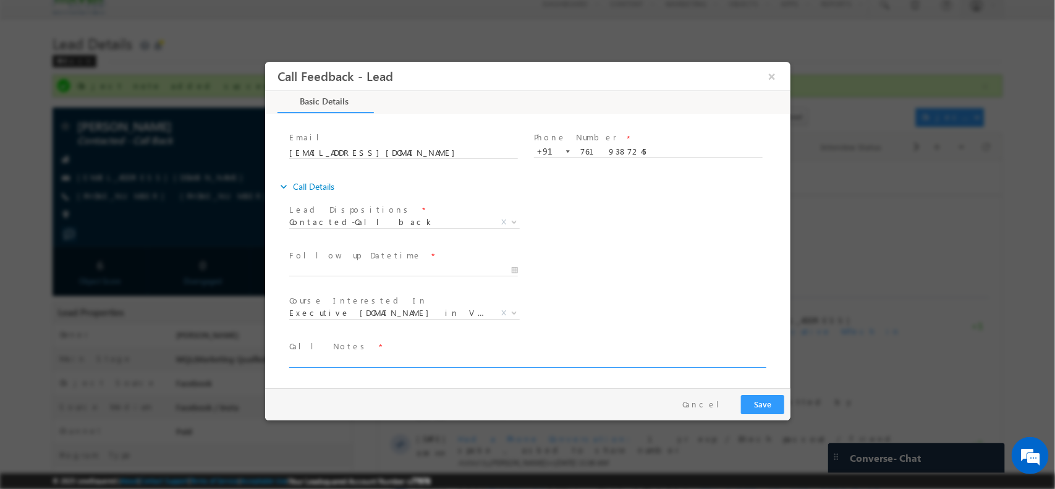
click at [460, 354] on textarea at bounding box center [526, 360] width 475 height 14
type textarea "NPU"
click at [744, 395] on button "Save" at bounding box center [762, 403] width 43 height 19
click at [773, 406] on button "Save" at bounding box center [762, 403] width 43 height 19
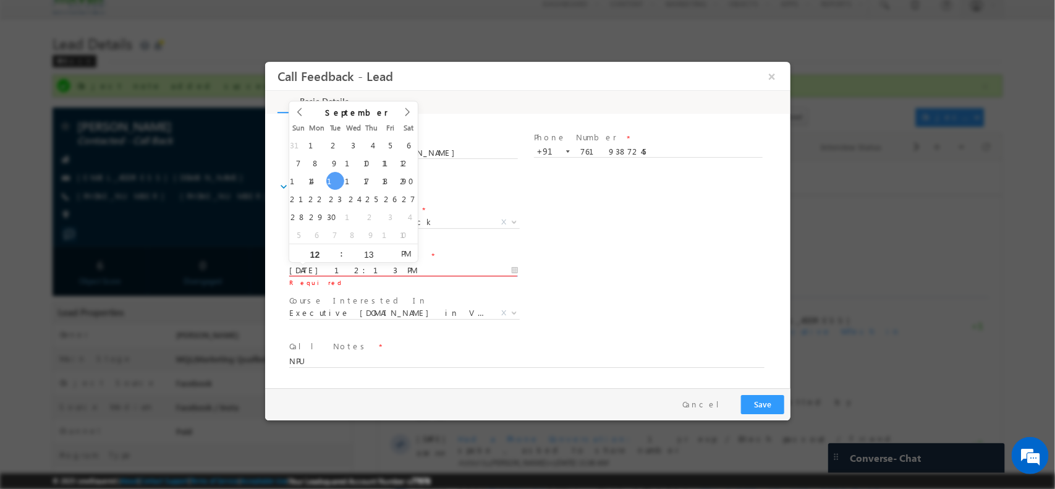
click at [391, 268] on input "16/09/2025 12:13 PM" at bounding box center [403, 270] width 229 height 12
type input "17/09/2025 12:13 PM"
click at [763, 410] on button "Save" at bounding box center [762, 403] width 43 height 19
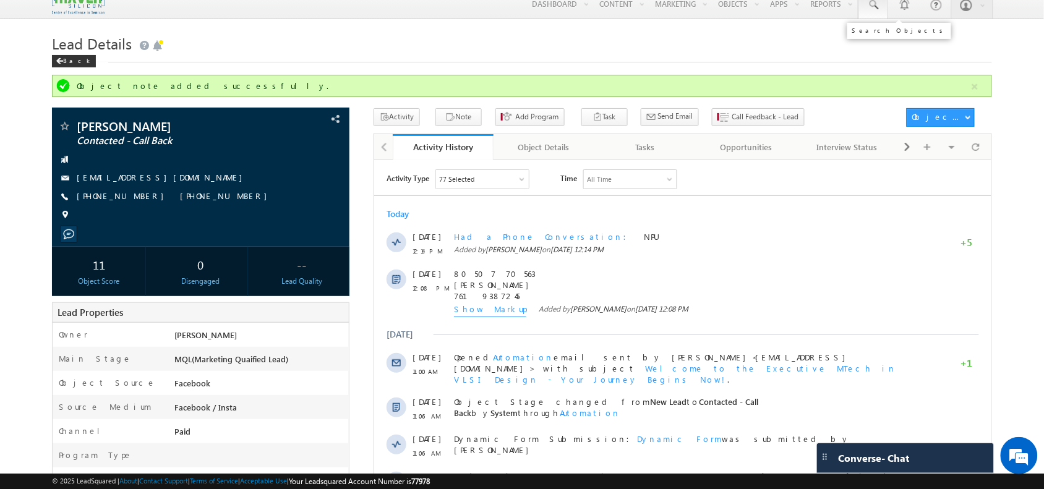
click at [872, 10] on span at bounding box center [873, 5] width 12 height 12
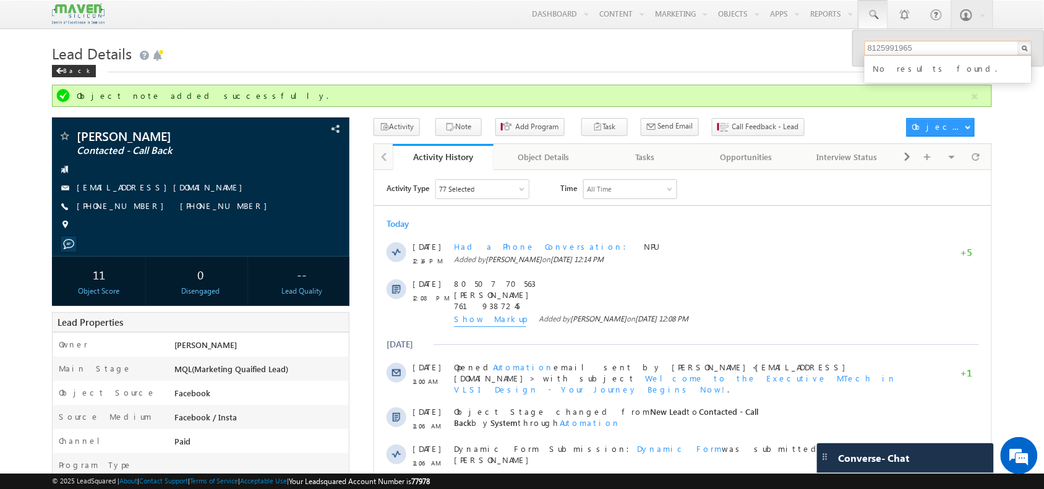
click at [888, 51] on input "8125991965" at bounding box center [948, 48] width 168 height 15
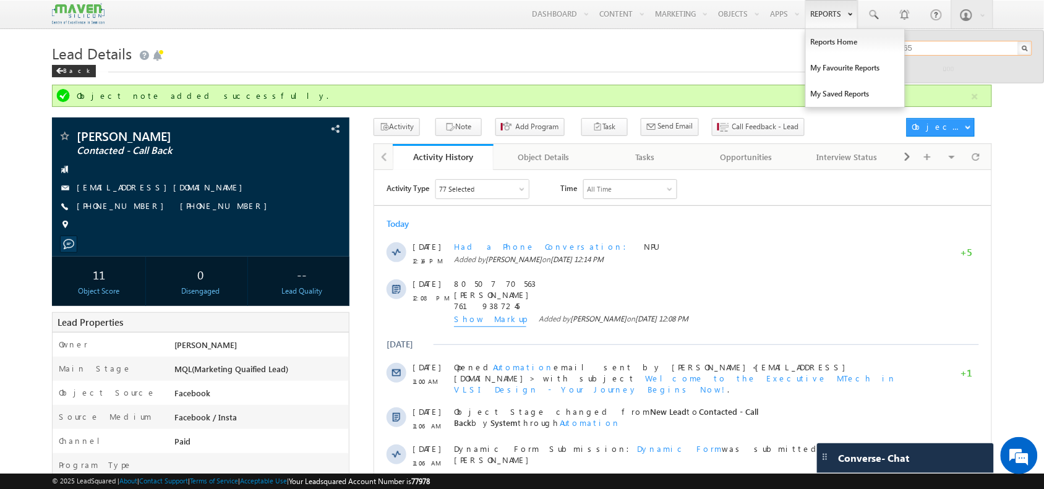
type input "8125991965"
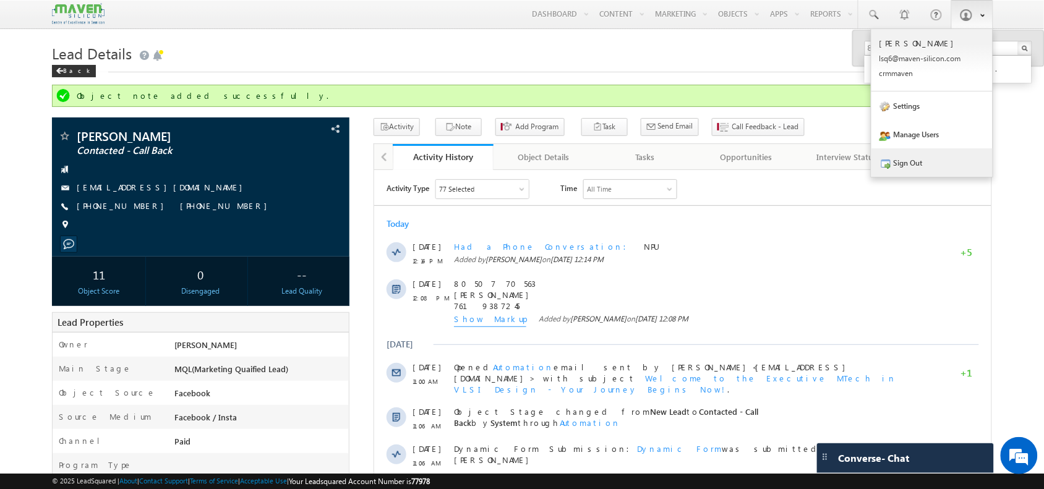
click at [913, 161] on link "Sign Out" at bounding box center [931, 162] width 121 height 28
